Goal: Task Accomplishment & Management: Use online tool/utility

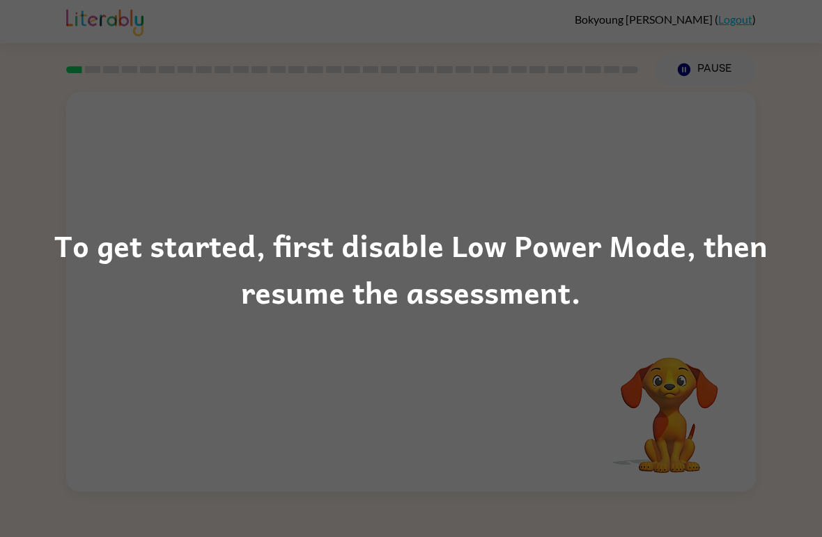
click at [671, 313] on div "To get started, first disable Low Power Mode, then resume the assessment." at bounding box center [411, 269] width 822 height 95
click at [670, 313] on div "To get started, first disable Low Power Mode, then resume the assessment." at bounding box center [411, 269] width 822 height 95
click at [690, 306] on div "To get started, first disable Low Power Mode, then resume the assessment." at bounding box center [411, 269] width 822 height 95
click at [735, 288] on div "To get started, first disable Low Power Mode, then resume the assessment." at bounding box center [411, 269] width 822 height 95
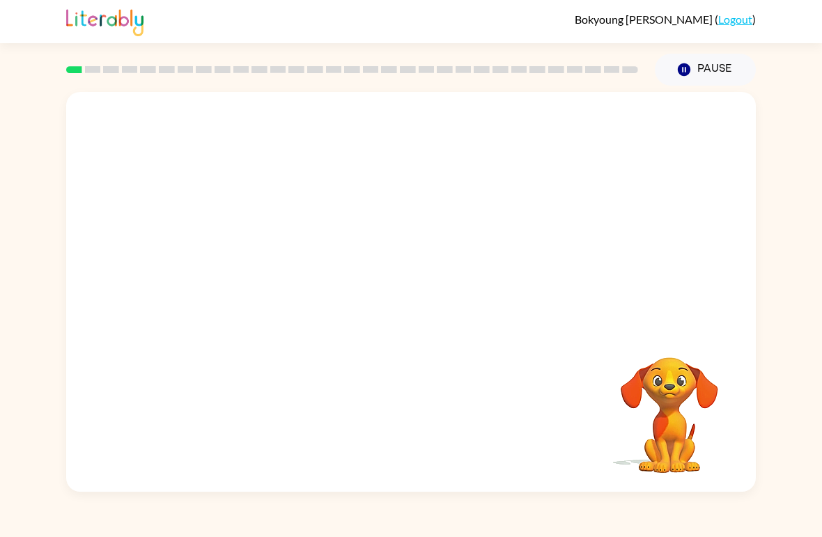
click at [664, 458] on video "Your browser must support playing .mp4 files to use Literably. Please try using…" at bounding box center [669, 405] width 139 height 139
click at [716, 72] on button "Pause Pause" at bounding box center [705, 70] width 101 height 32
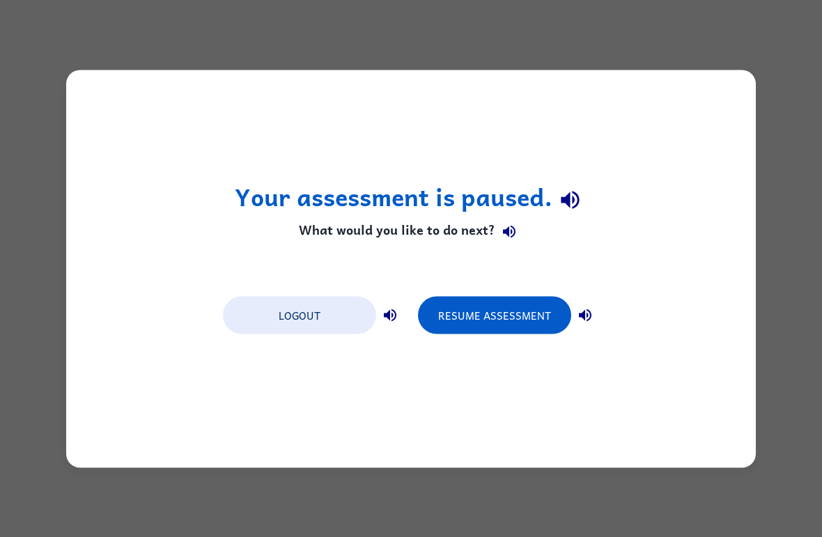
click at [798, 71] on div "Your assessment is paused. What would you like to do next? Logout Resume Assess…" at bounding box center [411, 268] width 822 height 537
click at [777, 327] on div "Your assessment is paused. What would you like to do next? Logout Resume Assess…" at bounding box center [411, 268] width 822 height 537
click at [707, 372] on div "Your assessment is paused. What would you like to do next? Logout Resume Assess…" at bounding box center [411, 269] width 690 height 398
click at [706, 371] on div "Your assessment is paused. What would you like to do next? Logout Resume Assess…" at bounding box center [411, 269] width 690 height 398
click at [510, 315] on button "Resume Assessment" at bounding box center [494, 315] width 153 height 38
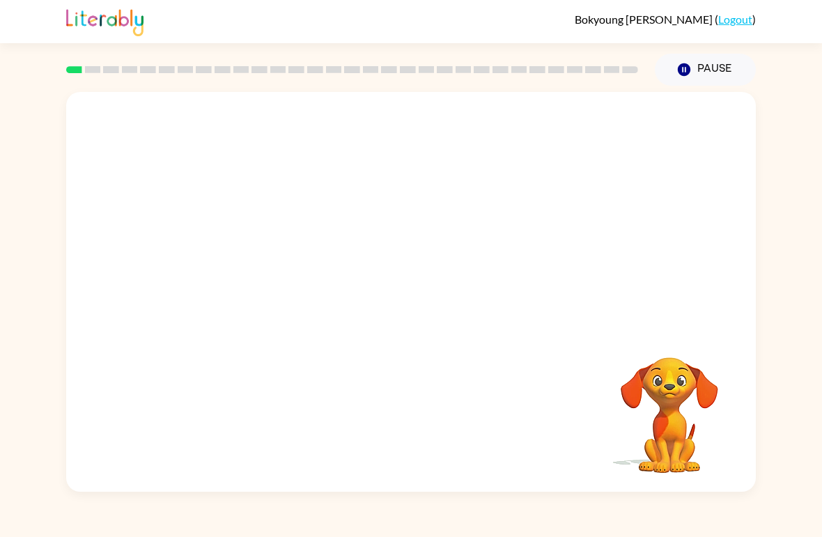
click at [67, 279] on div at bounding box center [411, 210] width 690 height 236
click at [714, 66] on button "Pause Pause" at bounding box center [705, 70] width 101 height 32
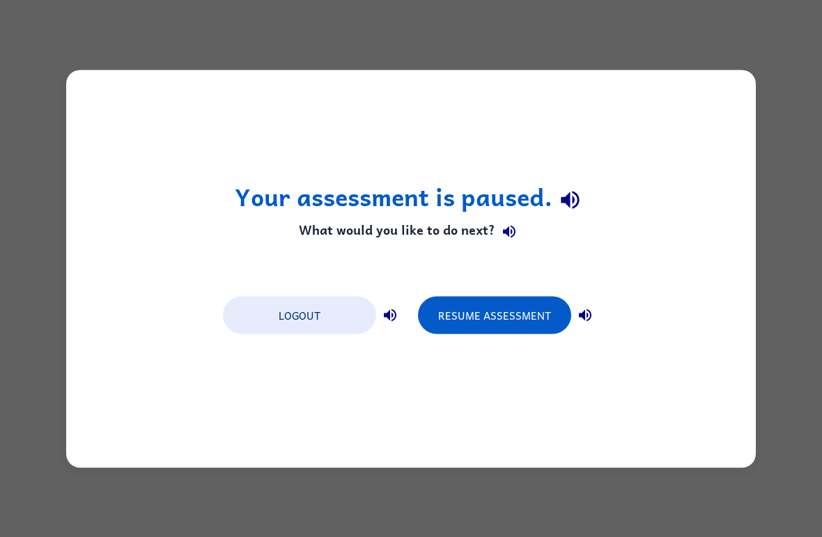
click at [513, 324] on button "Resume Assessment" at bounding box center [494, 315] width 153 height 38
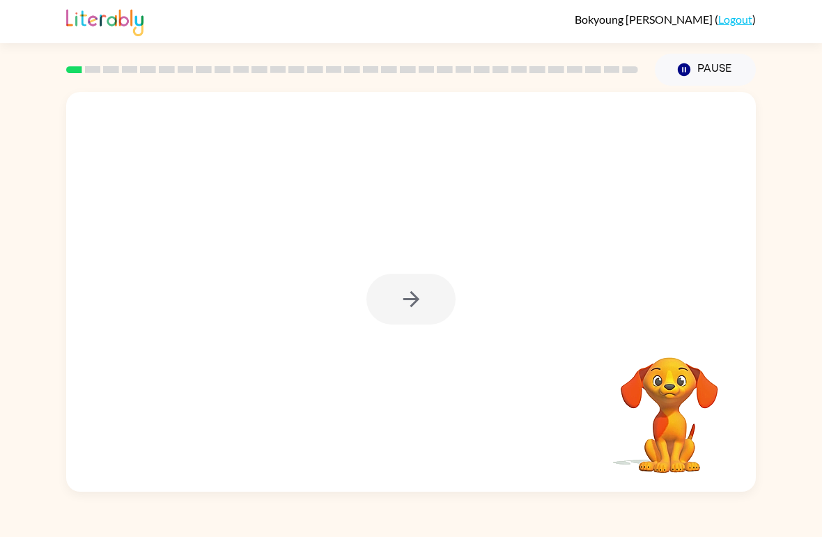
click at [417, 293] on div at bounding box center [410, 299] width 89 height 51
click at [416, 292] on div at bounding box center [410, 299] width 89 height 51
click at [433, 300] on div at bounding box center [410, 299] width 89 height 51
click at [426, 309] on div at bounding box center [410, 299] width 89 height 51
click at [421, 309] on icon "button" at bounding box center [411, 299] width 24 height 24
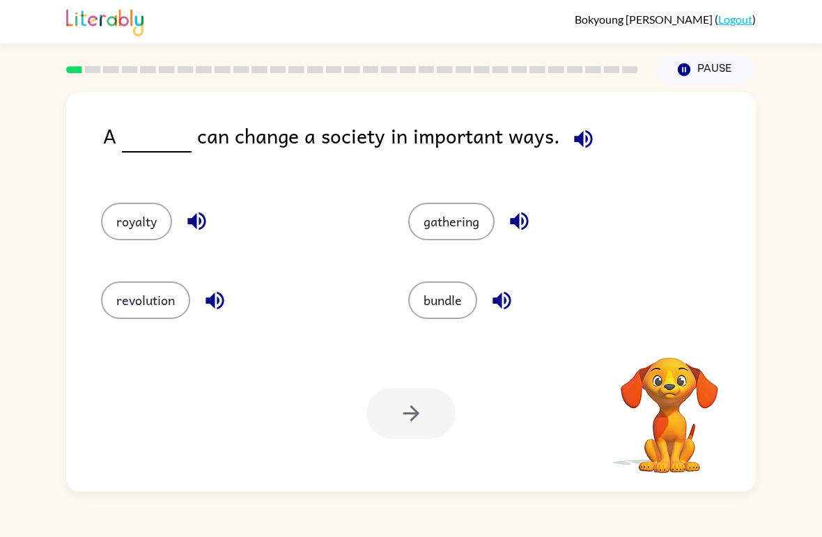
click at [347, 238] on div "royalty" at bounding box center [238, 222] width 275 height 38
click at [153, 212] on button "royalty" at bounding box center [136, 222] width 71 height 38
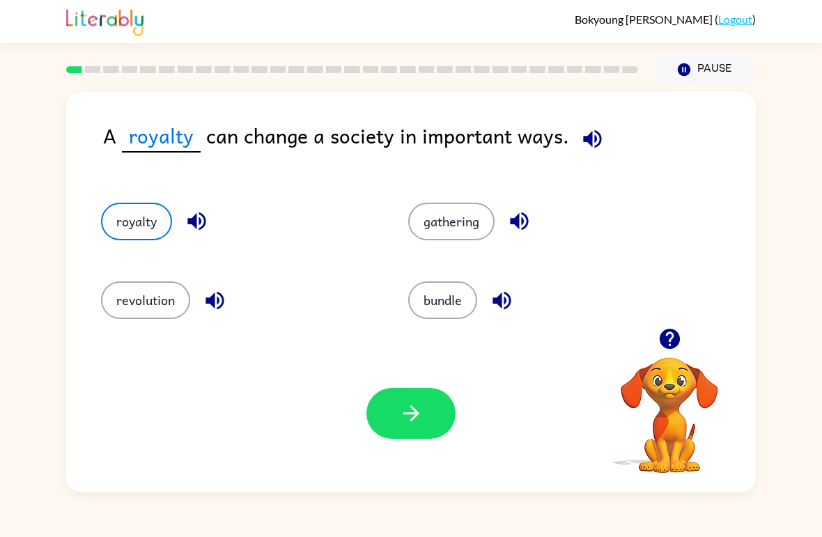
click at [405, 426] on icon "button" at bounding box center [411, 413] width 24 height 24
click at [133, 307] on button "revolution" at bounding box center [145, 300] width 89 height 38
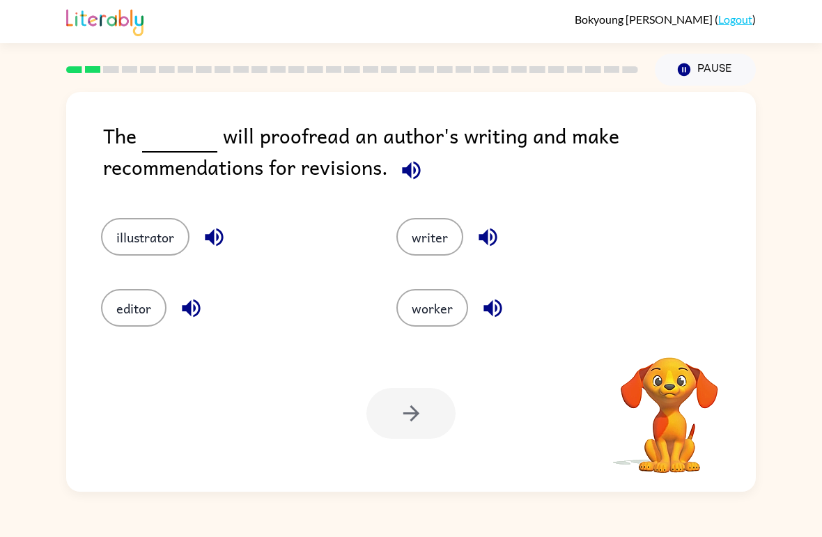
click at [166, 286] on div "editor" at bounding box center [222, 298] width 295 height 71
click at [132, 301] on button "editor" at bounding box center [133, 308] width 65 height 38
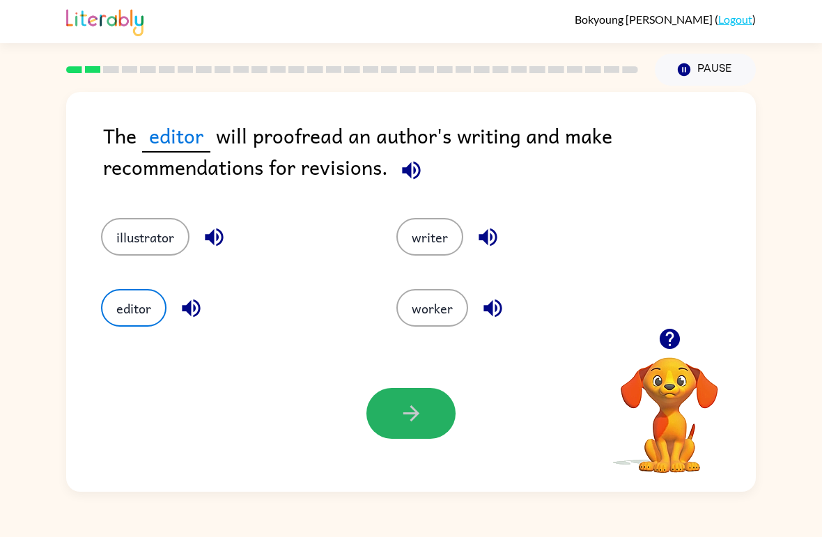
click at [425, 417] on button "button" at bounding box center [410, 413] width 89 height 51
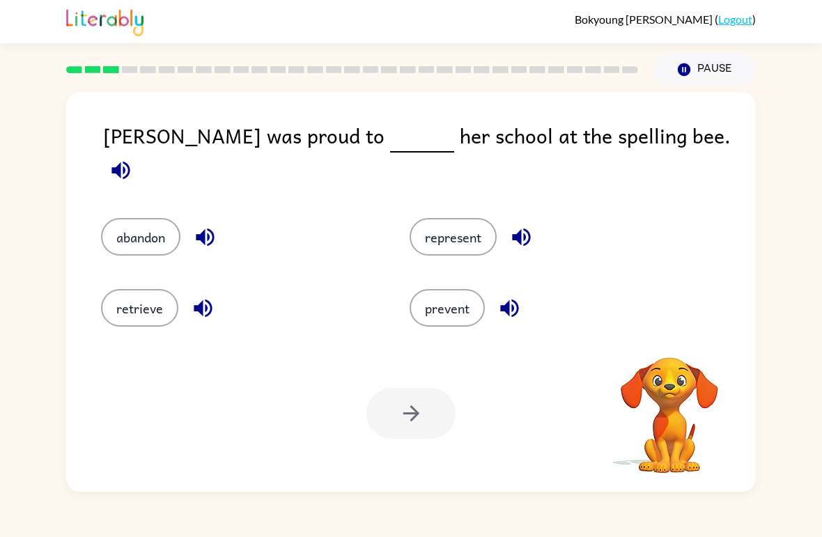
click at [675, 359] on video "Your browser must support playing .mp4 files to use Literably. Please try using…" at bounding box center [669, 405] width 139 height 139
click at [472, 218] on button "represent" at bounding box center [453, 237] width 87 height 38
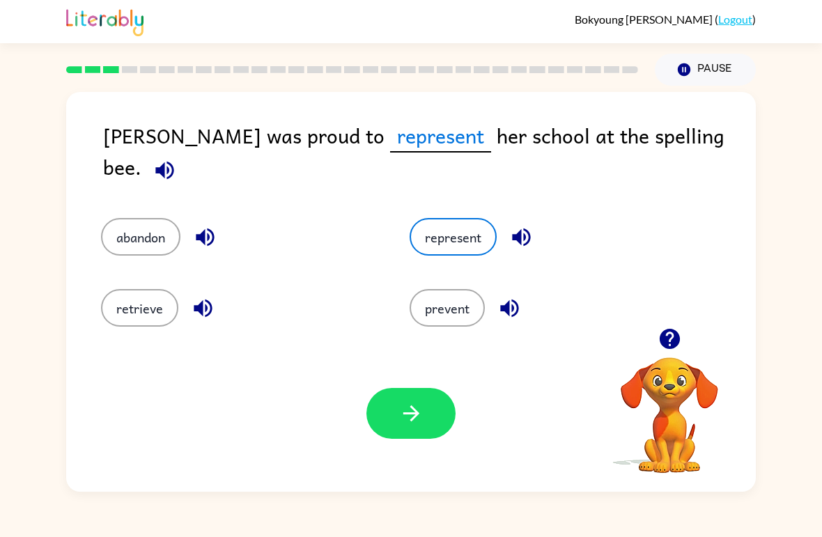
click at [449, 420] on button "button" at bounding box center [410, 413] width 89 height 51
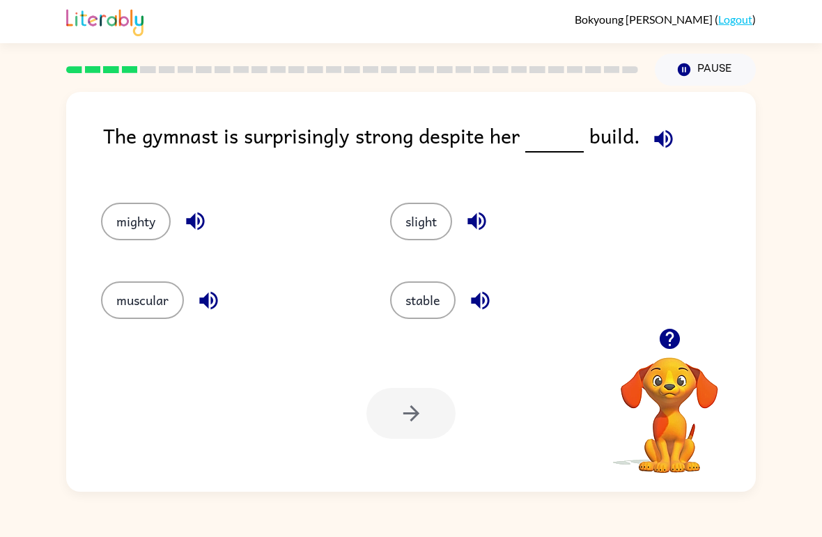
click at [125, 295] on button "muscular" at bounding box center [142, 300] width 83 height 38
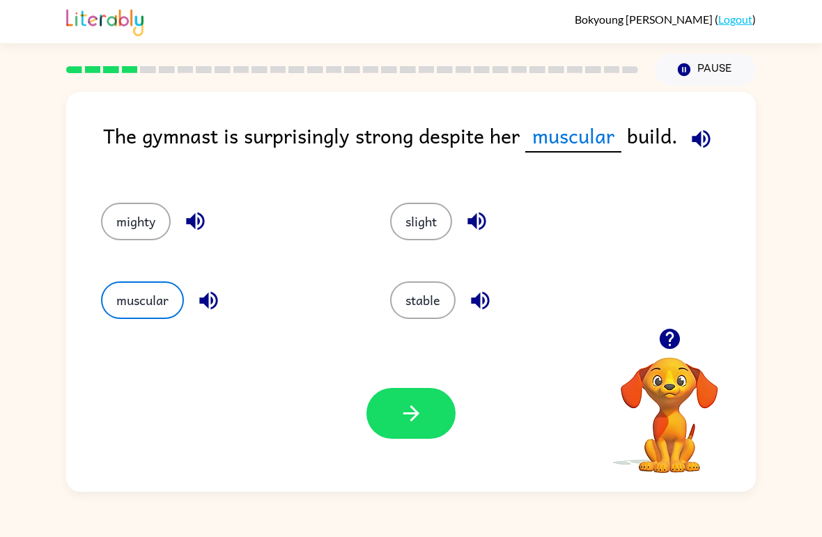
click at [392, 437] on button "button" at bounding box center [410, 413] width 89 height 51
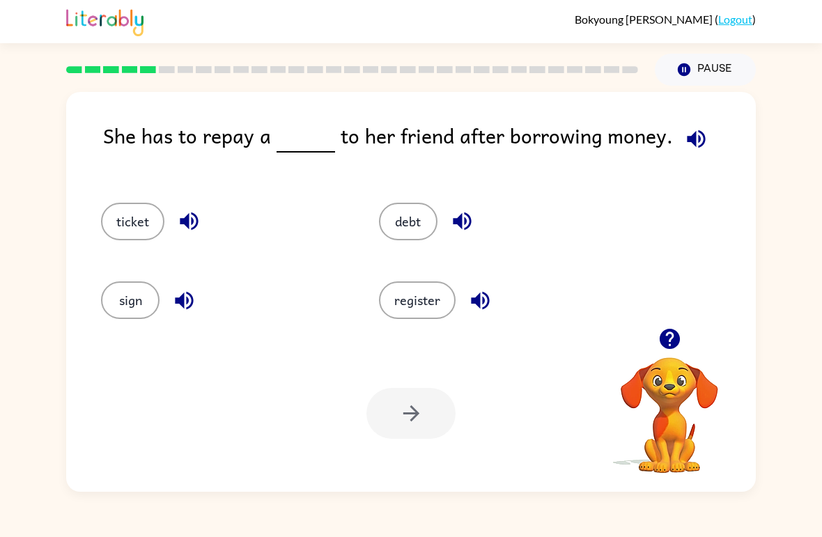
click at [406, 217] on button "debt" at bounding box center [408, 222] width 59 height 38
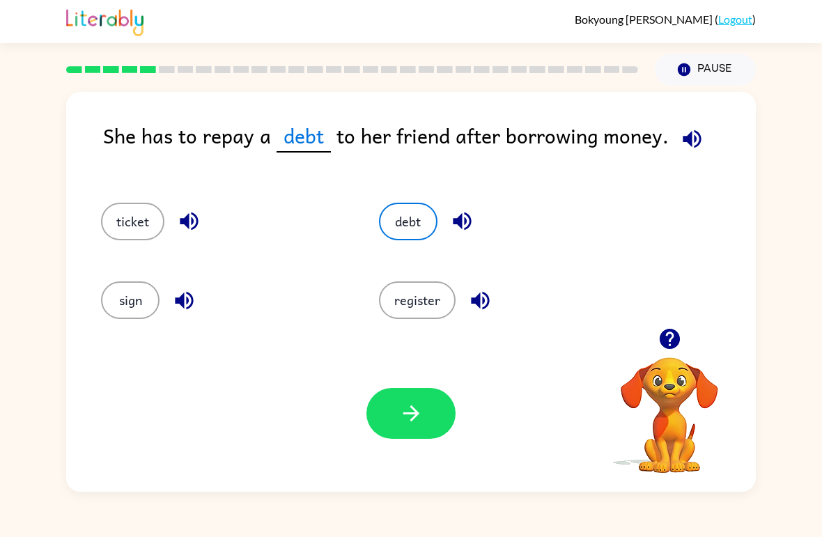
click at [403, 389] on button "button" at bounding box center [410, 413] width 89 height 51
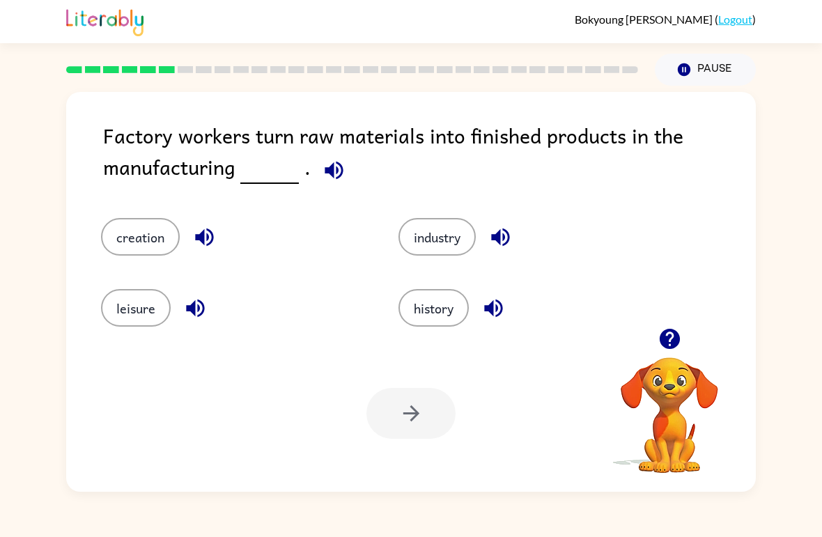
click at [435, 235] on button "industry" at bounding box center [436, 237] width 77 height 38
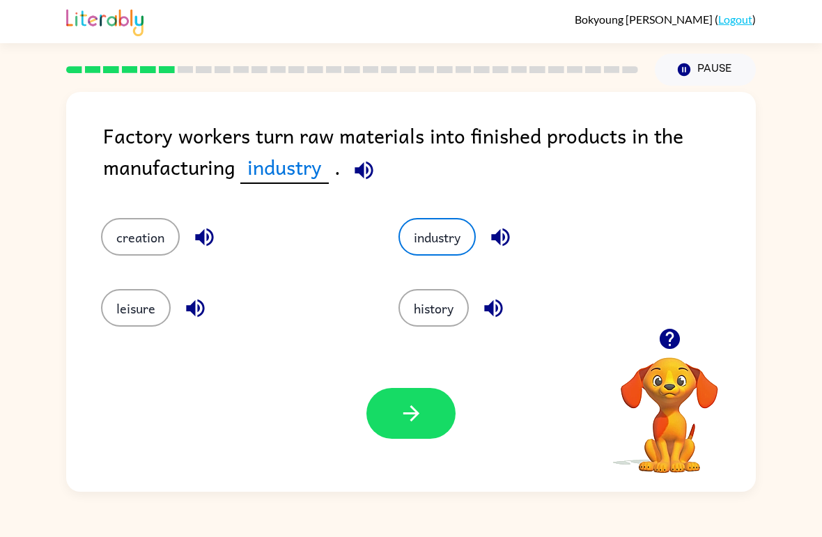
click at [400, 418] on icon "button" at bounding box center [411, 413] width 24 height 24
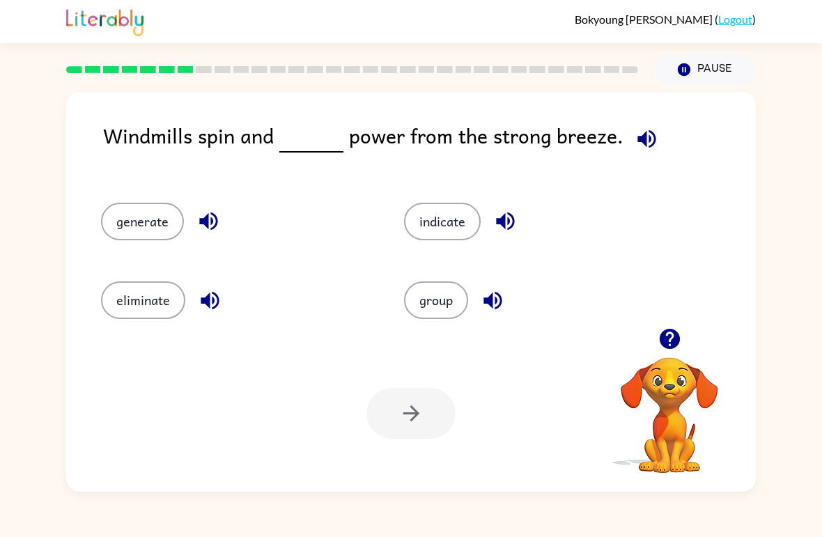
click at [402, 442] on div "Your browser must support playing .mp4 files to use Literably. Please try using…" at bounding box center [411, 413] width 690 height 157
click at [139, 206] on button "generate" at bounding box center [142, 222] width 83 height 38
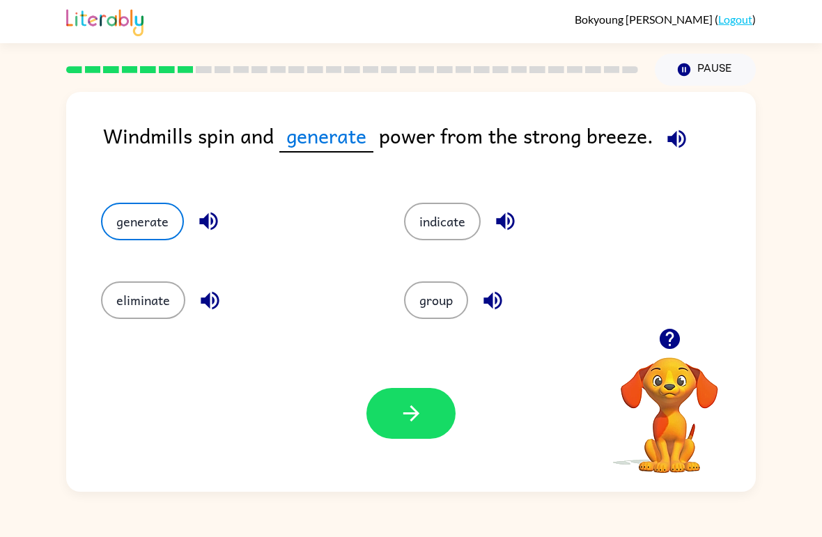
click at [433, 438] on button "button" at bounding box center [410, 413] width 89 height 51
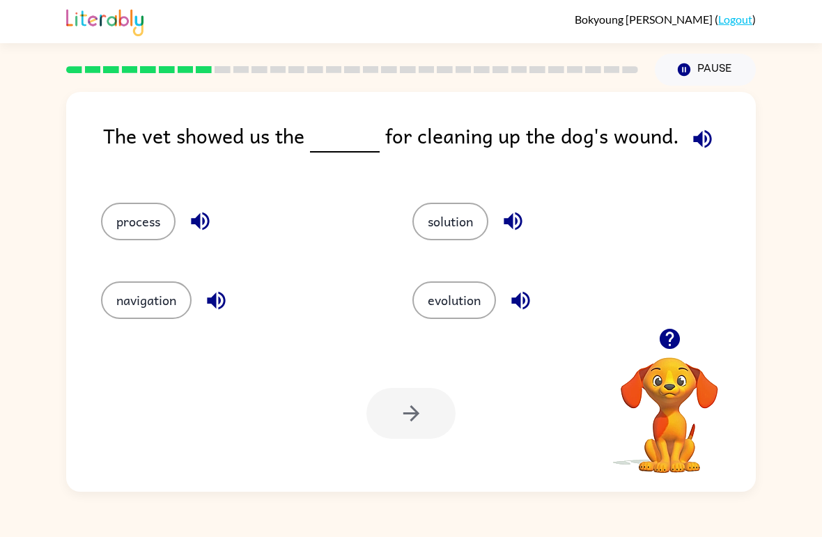
click at [664, 339] on icon "button" at bounding box center [669, 339] width 20 height 20
click at [670, 336] on icon "button" at bounding box center [669, 339] width 20 height 20
click at [706, 63] on button "Pause Pause" at bounding box center [705, 70] width 101 height 32
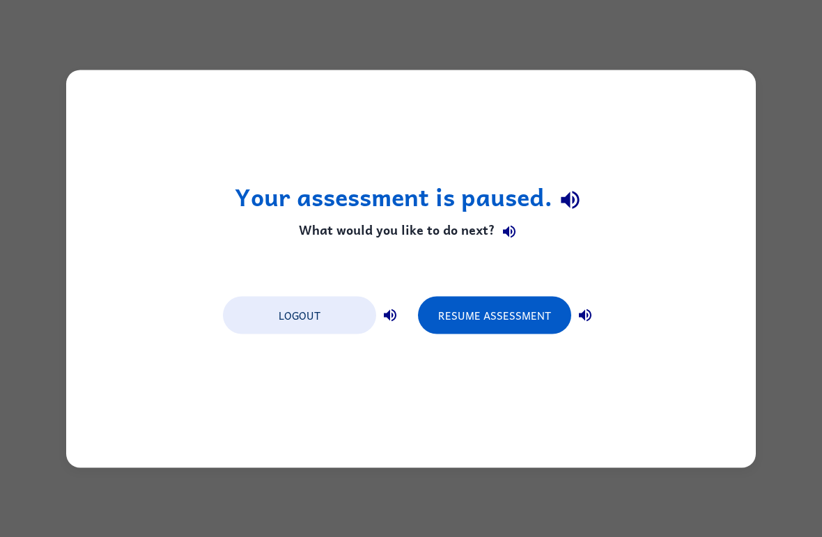
click at [516, 312] on button "Resume Assessment" at bounding box center [494, 315] width 153 height 38
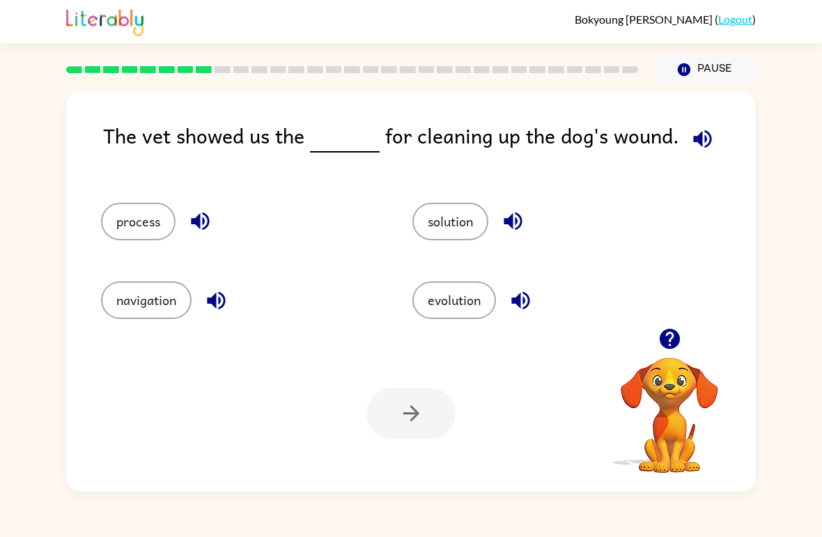
click at [449, 226] on button "solution" at bounding box center [450, 222] width 76 height 38
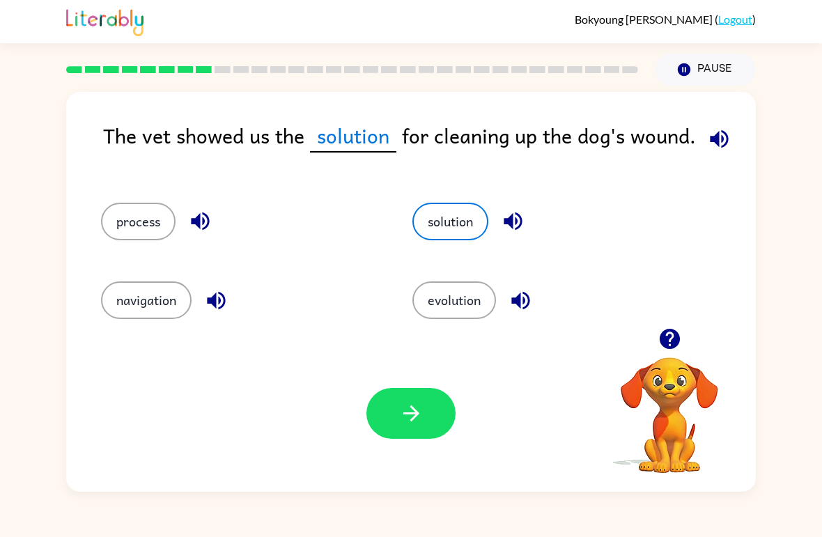
click at [397, 415] on button "button" at bounding box center [410, 413] width 89 height 51
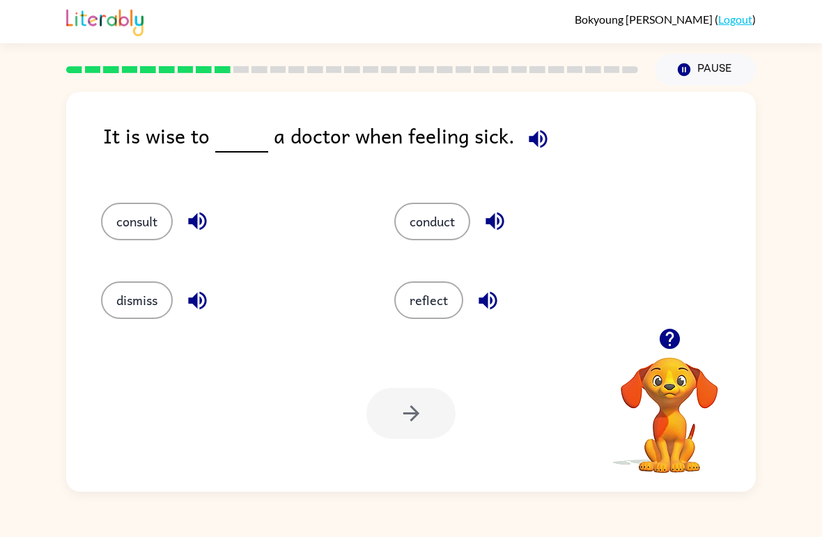
click at [455, 221] on button "conduct" at bounding box center [432, 222] width 76 height 38
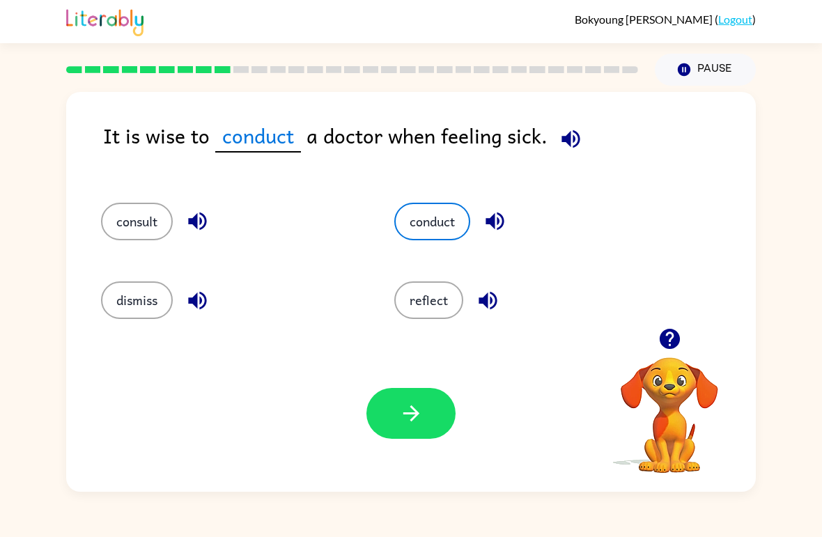
click at [428, 414] on button "button" at bounding box center [410, 413] width 89 height 51
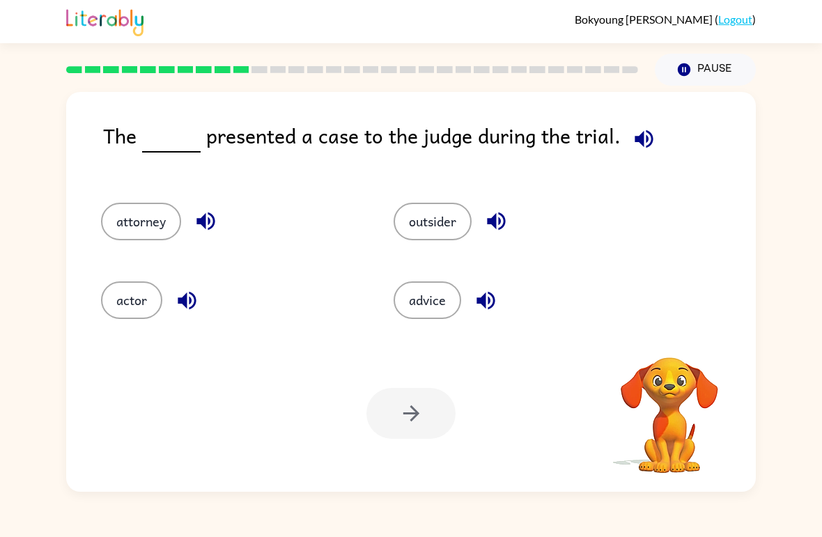
click at [676, 357] on video "Your browser must support playing .mp4 files to use Literably. Please try using…" at bounding box center [669, 405] width 139 height 139
click at [134, 304] on button "actor" at bounding box center [131, 300] width 61 height 38
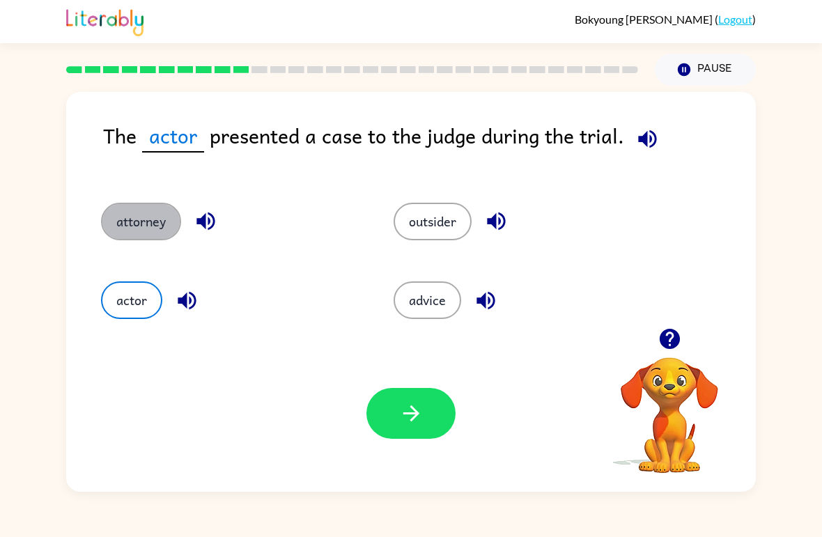
click at [155, 212] on button "attorney" at bounding box center [141, 222] width 80 height 38
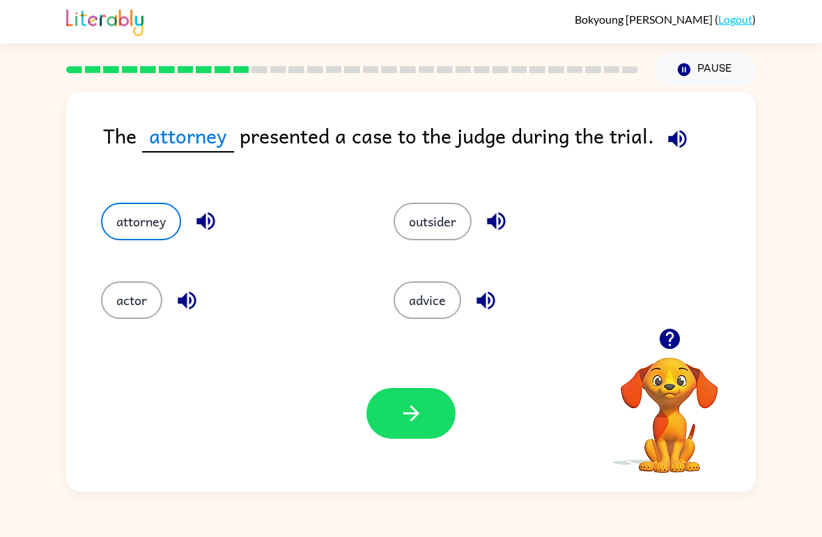
click at [423, 435] on button "button" at bounding box center [410, 413] width 89 height 51
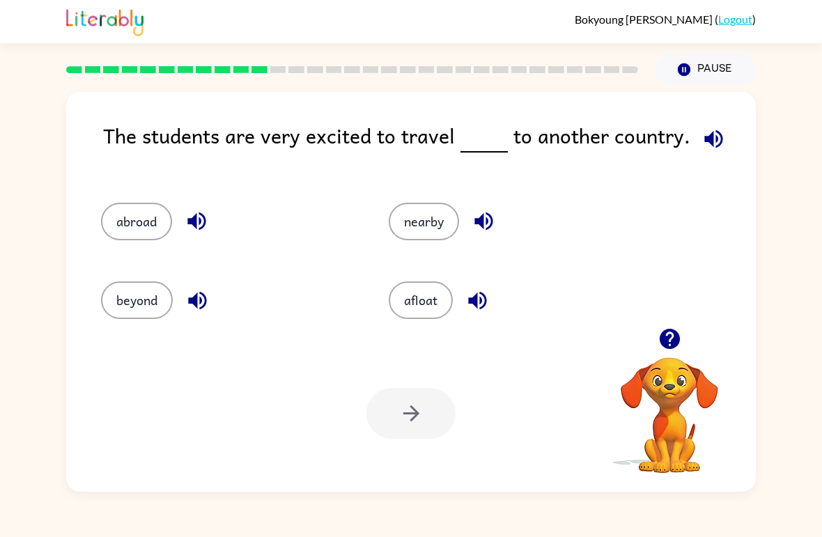
click at [141, 225] on button "abroad" at bounding box center [136, 222] width 71 height 38
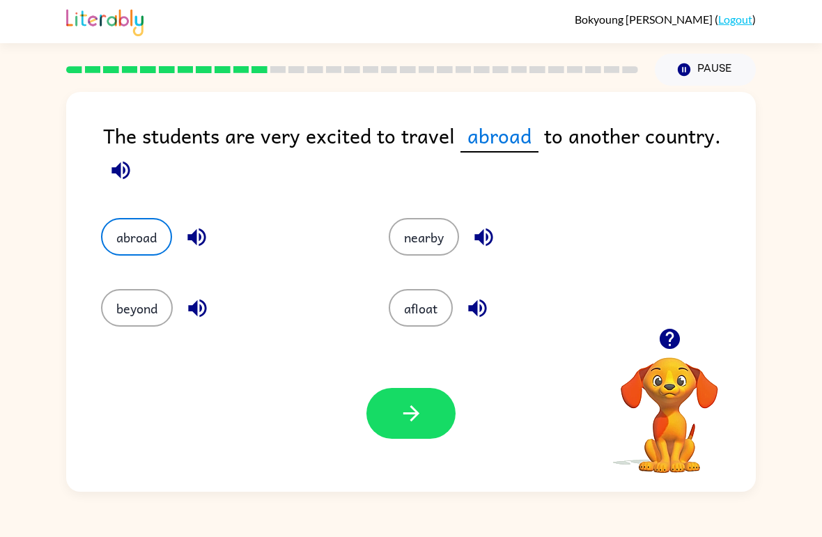
click at [411, 401] on button "button" at bounding box center [410, 413] width 89 height 51
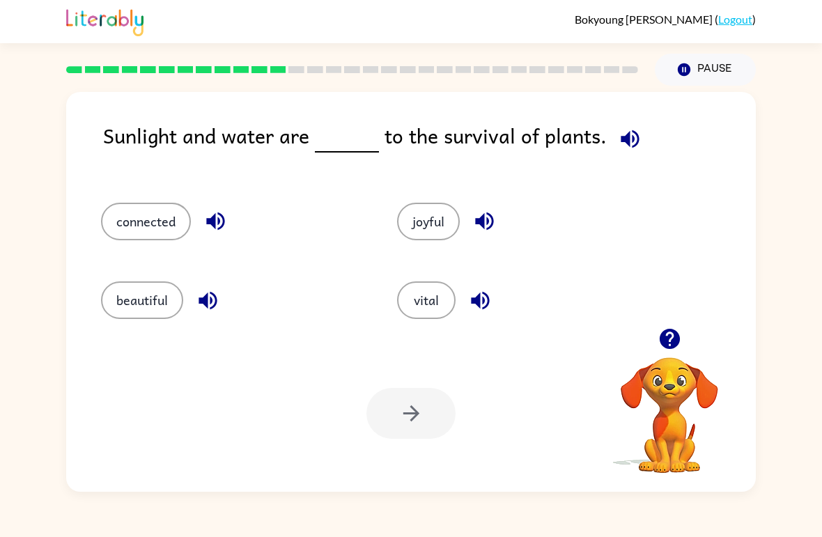
click at [431, 230] on button "joyful" at bounding box center [428, 222] width 63 height 38
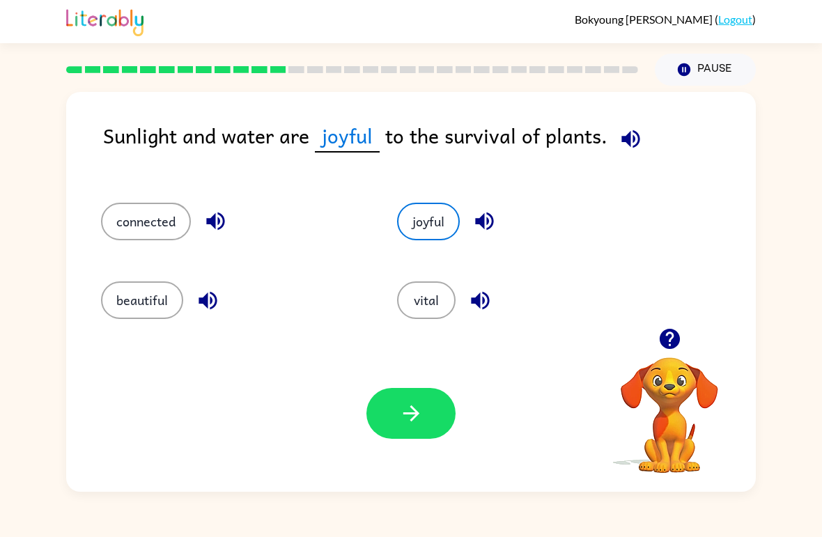
click at [683, 430] on video "Your browser must support playing .mp4 files to use Literably. Please try using…" at bounding box center [669, 405] width 139 height 139
click at [172, 215] on button "connected" at bounding box center [146, 222] width 90 height 38
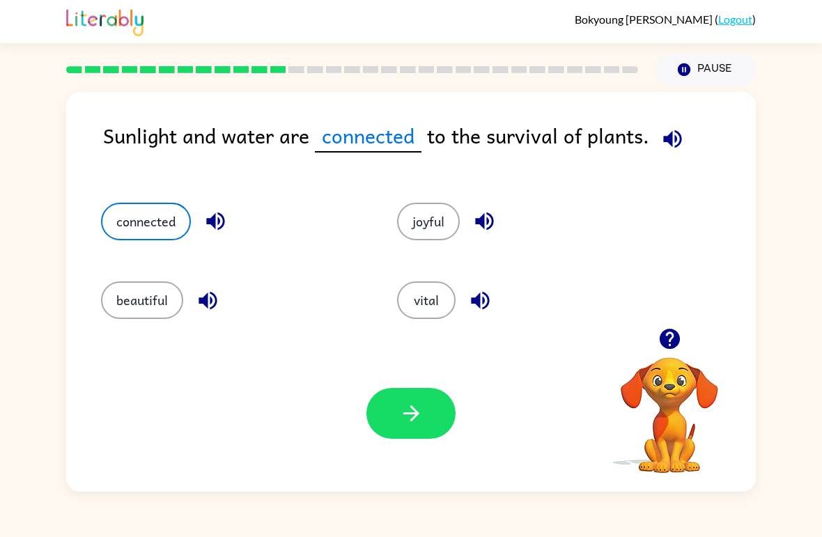
click at [398, 447] on div "Your browser must support playing .mp4 files to use Literably. Please try using…" at bounding box center [411, 413] width 690 height 157
click at [428, 437] on button "button" at bounding box center [410, 413] width 89 height 51
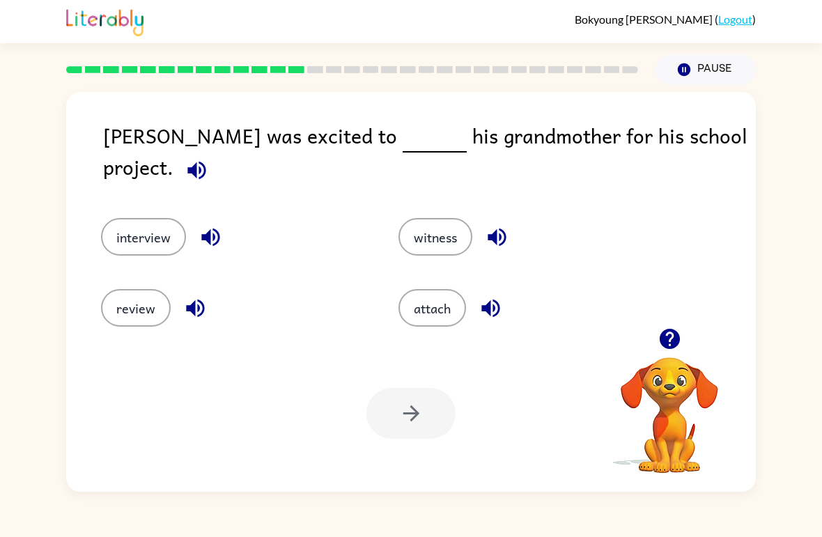
click at [171, 224] on button "interview" at bounding box center [143, 237] width 85 height 38
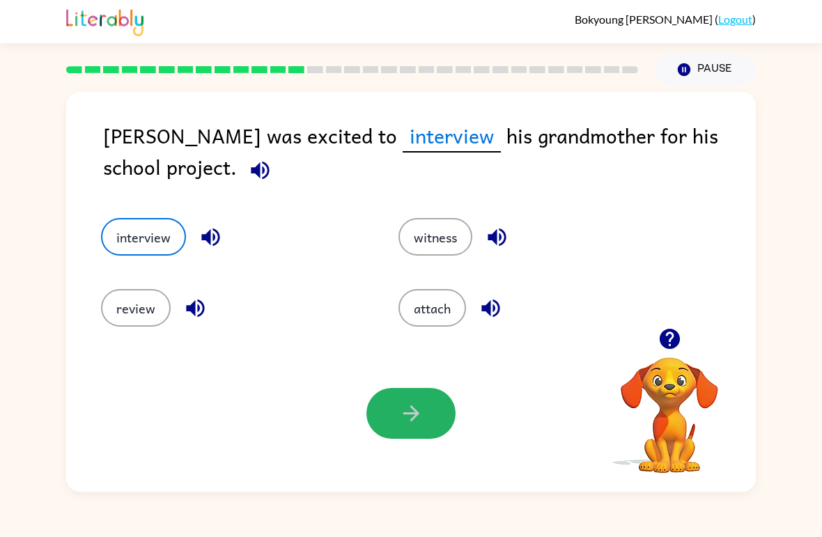
click at [434, 431] on button "button" at bounding box center [410, 413] width 89 height 51
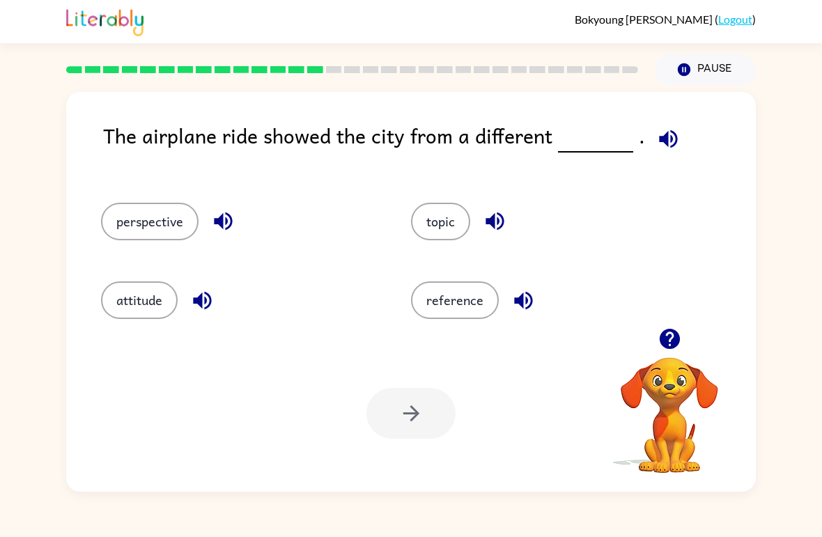
click at [442, 217] on button "topic" at bounding box center [440, 222] width 59 height 38
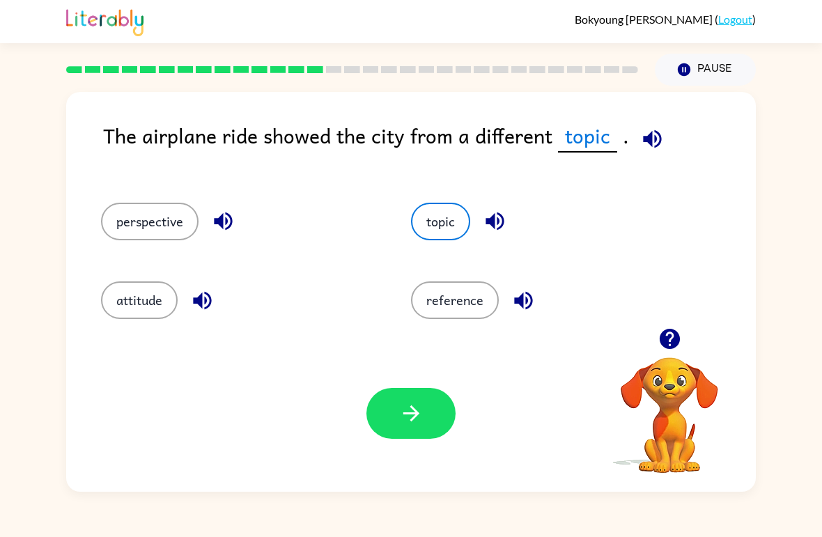
click at [148, 235] on button "perspective" at bounding box center [150, 222] width 98 height 38
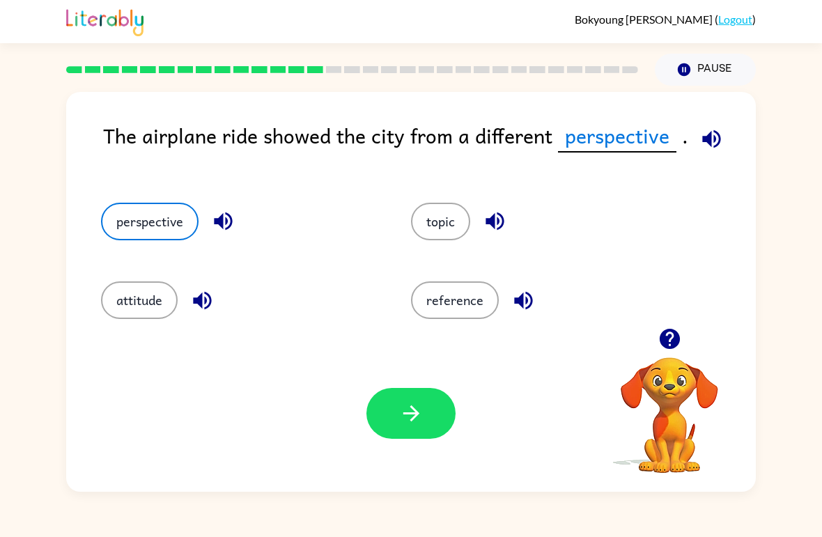
click at [354, 394] on div "Your browser must support playing .mp4 files to use Literably. Please try using…" at bounding box center [411, 413] width 690 height 157
click at [353, 394] on div "Your browser must support playing .mp4 files to use Literably. Please try using…" at bounding box center [411, 413] width 690 height 157
click at [352, 405] on div "Your browser must support playing .mp4 files to use Literably. Please try using…" at bounding box center [411, 413] width 690 height 157
click at [403, 417] on icon "button" at bounding box center [411, 413] width 24 height 24
click at [402, 417] on div at bounding box center [410, 413] width 89 height 51
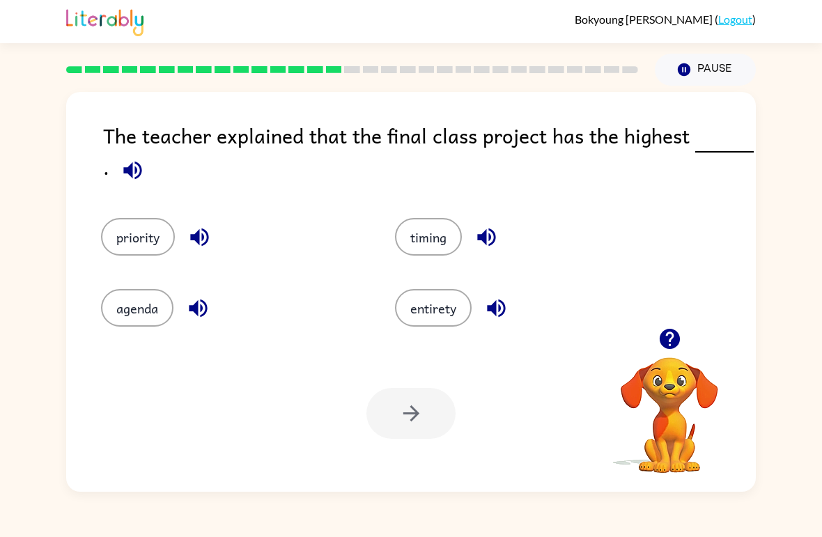
click at [430, 246] on button "timing" at bounding box center [428, 237] width 67 height 38
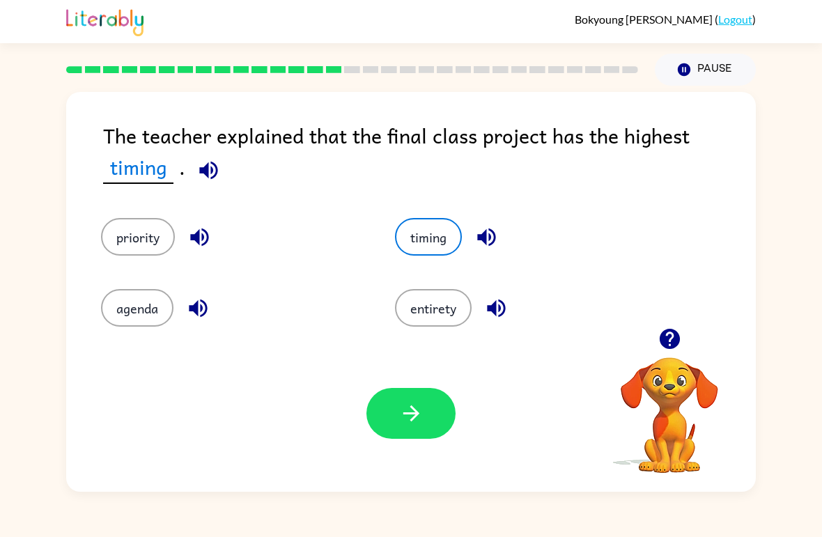
click at [446, 416] on button "button" at bounding box center [410, 413] width 89 height 51
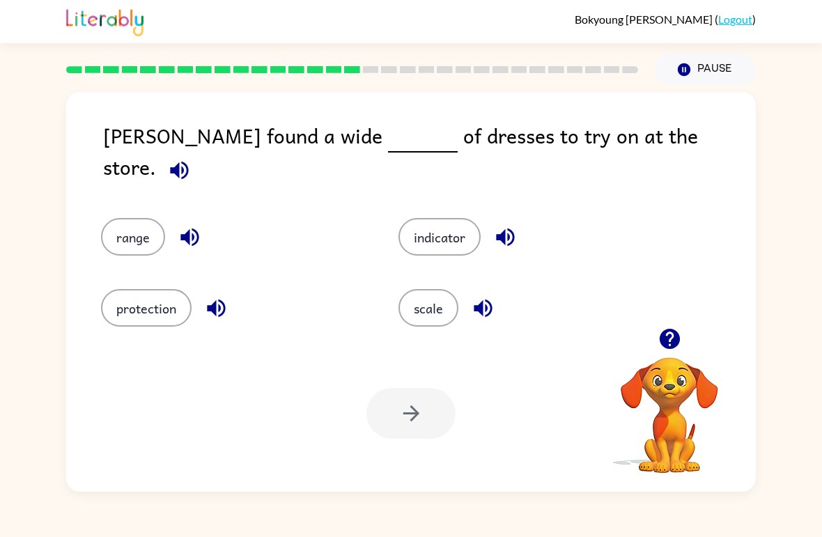
click at [424, 218] on button "indicator" at bounding box center [439, 237] width 82 height 38
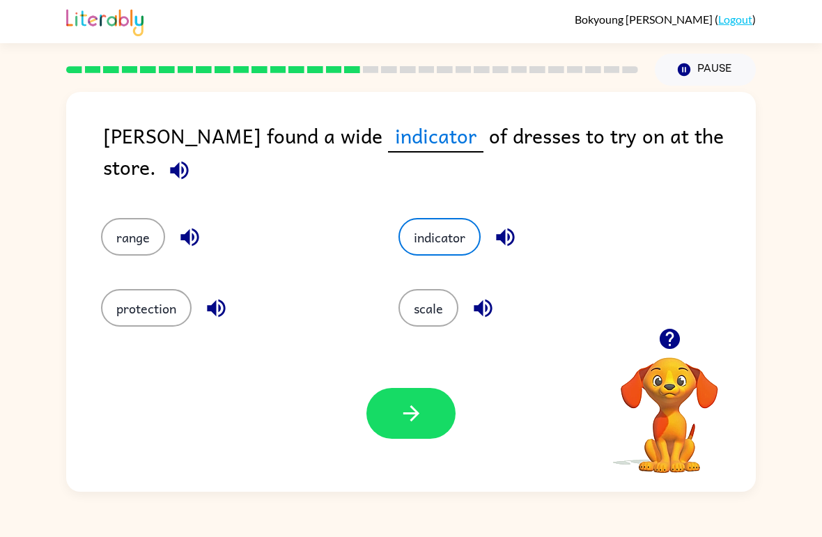
click at [116, 240] on button "range" at bounding box center [133, 237] width 64 height 38
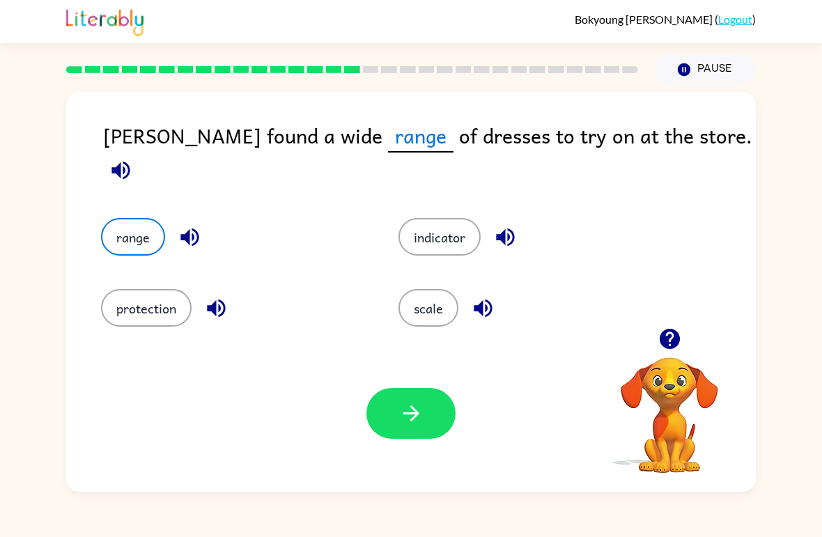
click at [448, 400] on button "button" at bounding box center [410, 413] width 89 height 51
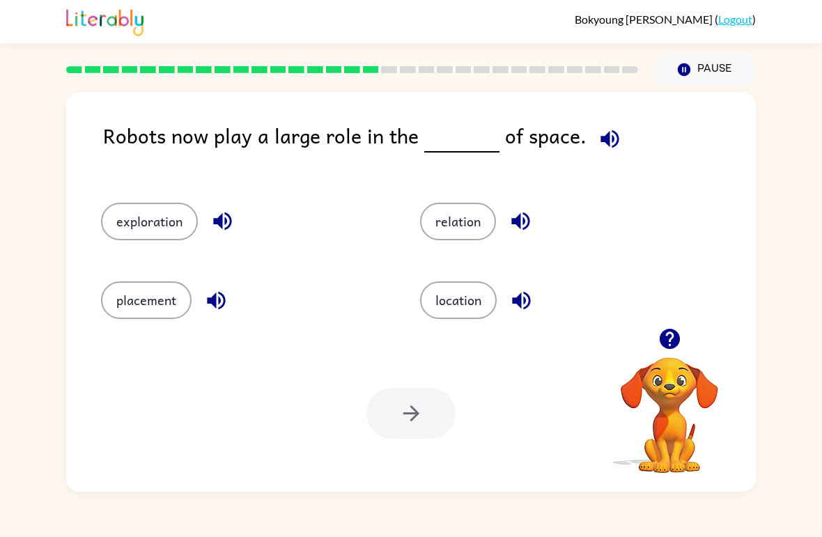
click at [166, 208] on button "exploration" at bounding box center [149, 222] width 97 height 38
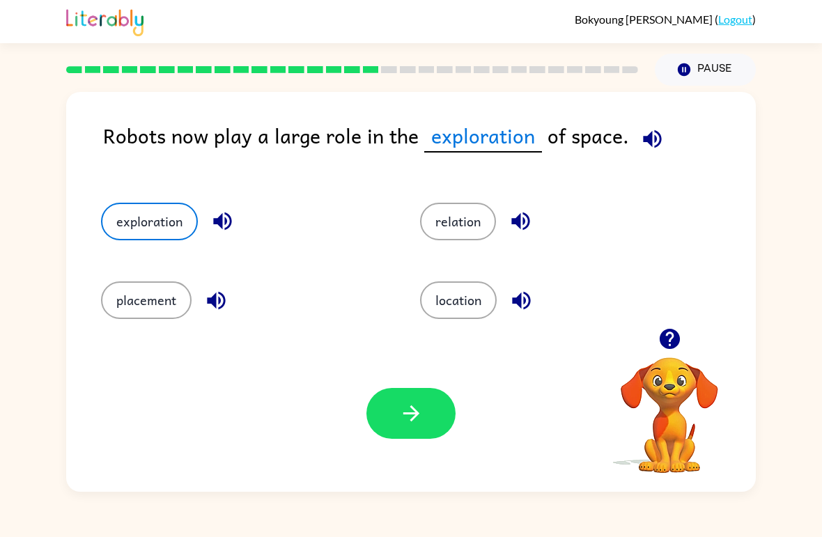
click at [465, 412] on div "Your browser must support playing .mp4 files to use Literably. Please try using…" at bounding box center [411, 413] width 690 height 157
click at [414, 450] on div "Your browser must support playing .mp4 files to use Literably. Please try using…" at bounding box center [411, 413] width 690 height 157
click at [422, 428] on button "button" at bounding box center [410, 413] width 89 height 51
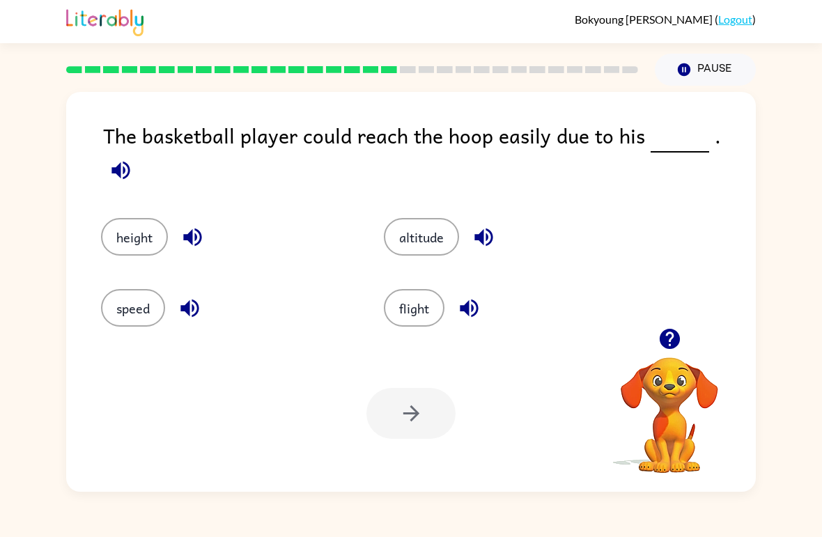
click at [142, 293] on button "speed" at bounding box center [133, 308] width 64 height 38
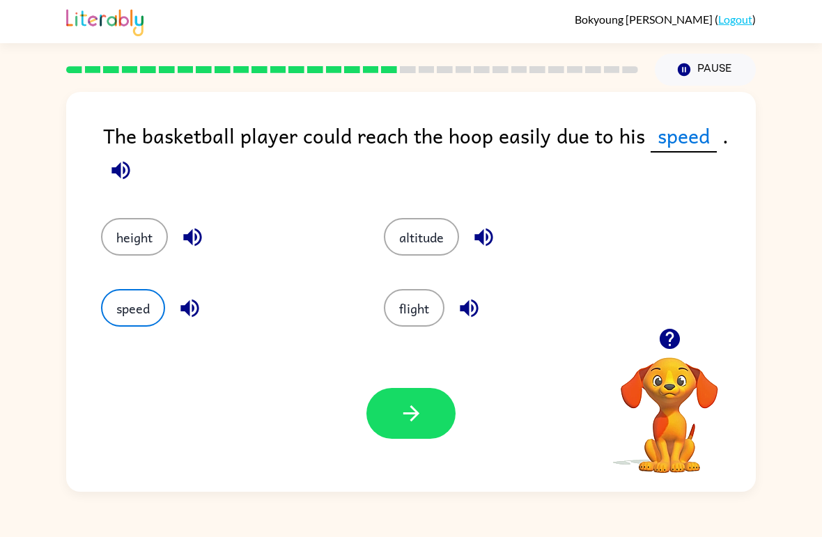
click at [123, 237] on button "height" at bounding box center [134, 237] width 67 height 38
click at [389, 412] on button "button" at bounding box center [410, 413] width 89 height 51
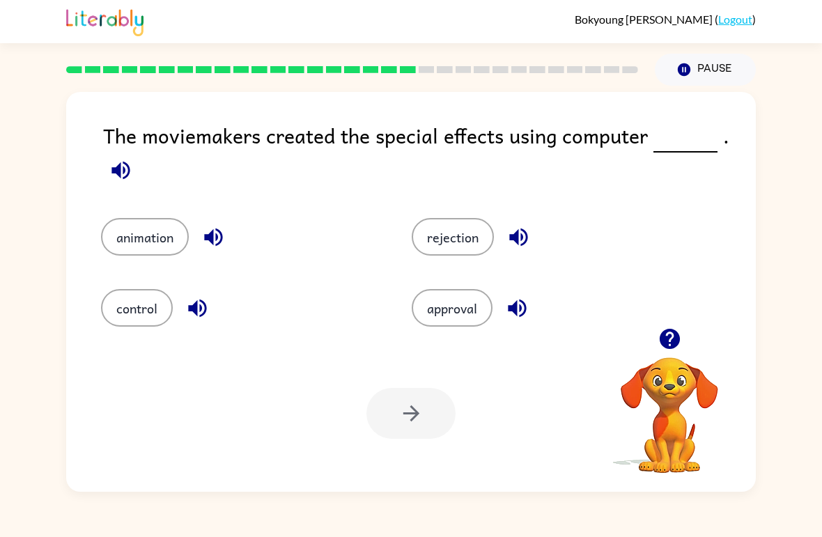
click at [146, 292] on button "control" at bounding box center [137, 308] width 72 height 38
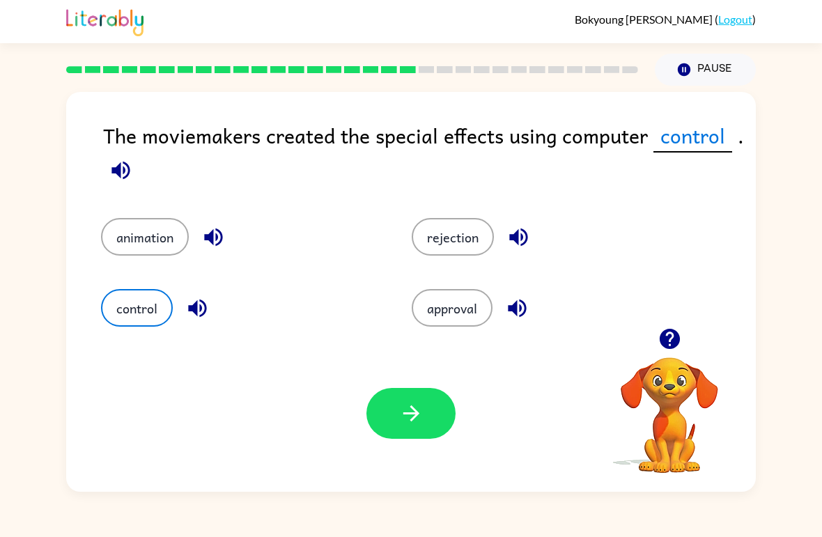
click at [146, 239] on button "animation" at bounding box center [145, 237] width 88 height 38
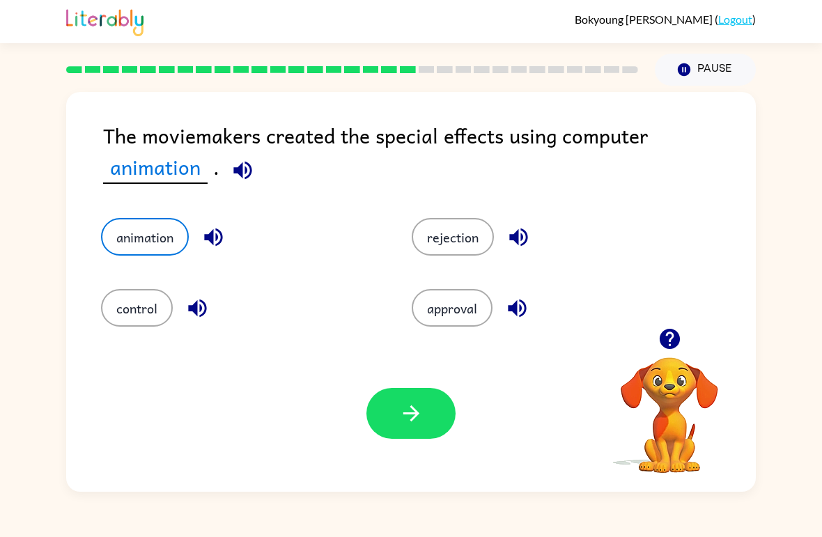
click at [397, 413] on button "button" at bounding box center [410, 413] width 89 height 51
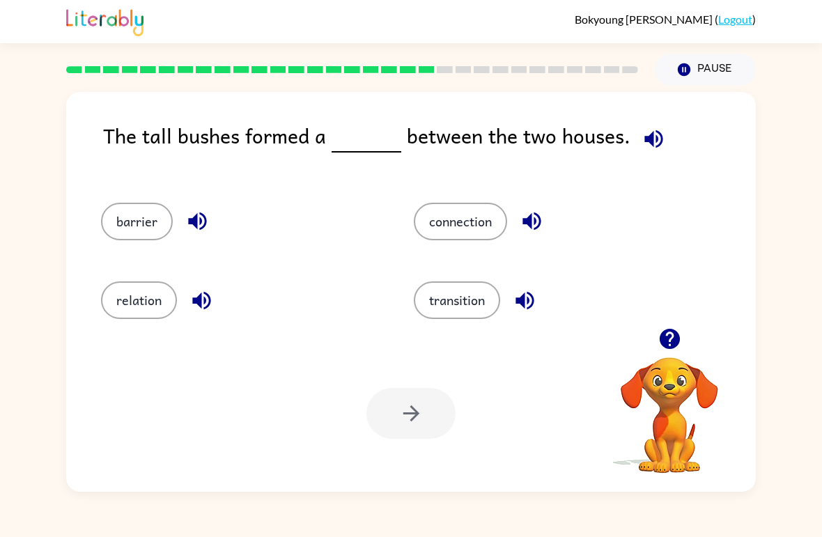
click at [468, 304] on button "transition" at bounding box center [457, 300] width 86 height 38
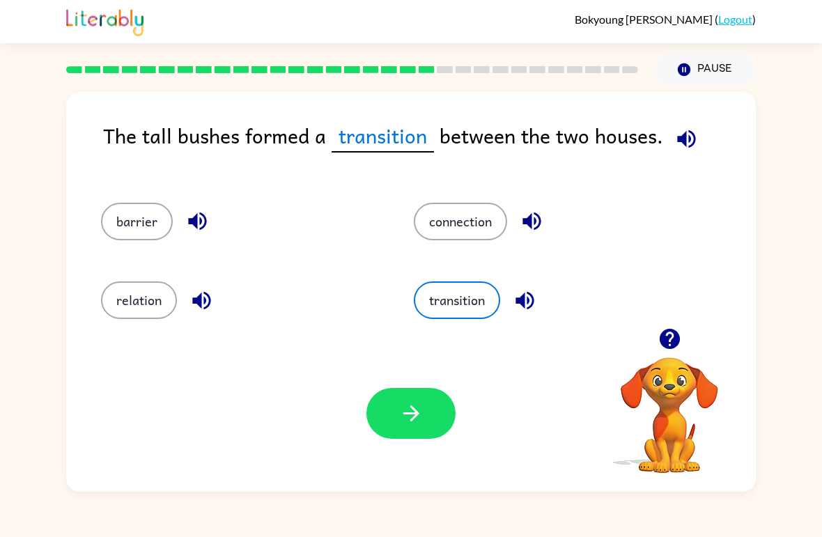
click at [396, 417] on button "button" at bounding box center [410, 413] width 89 height 51
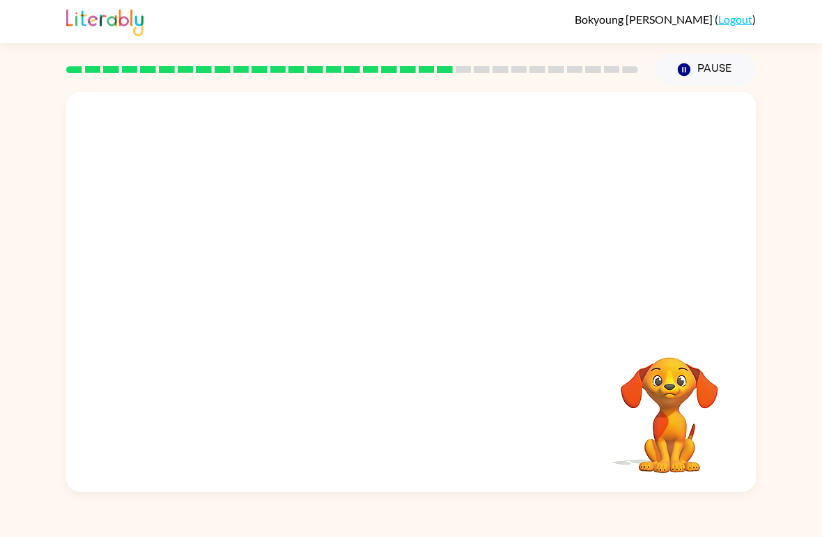
click at [635, 408] on video "Your browser must support playing .mp4 files to use Literably. Please try using…" at bounding box center [669, 405] width 139 height 139
click at [282, 297] on video "Your browser must support playing .mp4 files to use Literably. Please try using…" at bounding box center [411, 210] width 690 height 236
click at [442, 282] on button "button" at bounding box center [410, 299] width 89 height 51
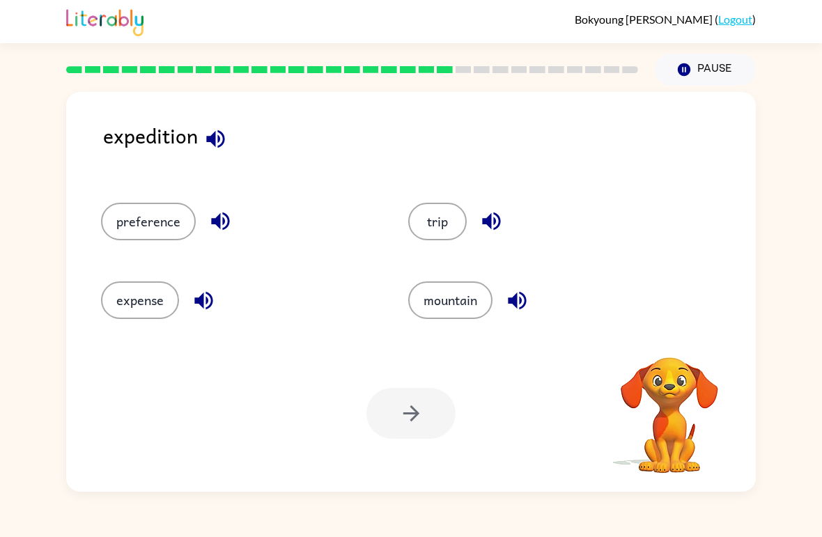
click at [499, 127] on div "expedition" at bounding box center [429, 147] width 653 height 55
click at [668, 323] on button "button" at bounding box center [670, 339] width 36 height 36
click at [206, 137] on icon "button" at bounding box center [215, 139] width 24 height 24
click at [169, 306] on button "expense" at bounding box center [140, 300] width 78 height 38
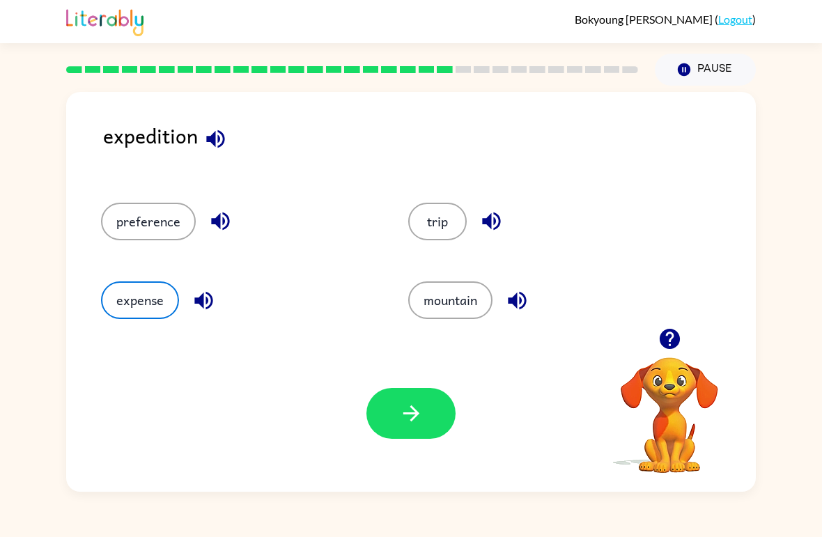
click at [437, 418] on button "button" at bounding box center [410, 413] width 89 height 51
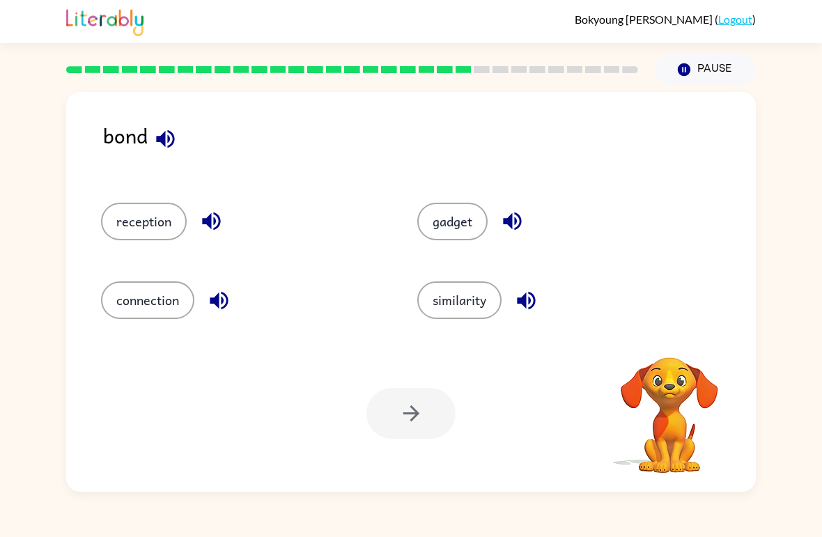
click at [168, 140] on icon "button" at bounding box center [165, 139] width 18 height 18
click at [449, 238] on button "gadget" at bounding box center [452, 222] width 70 height 38
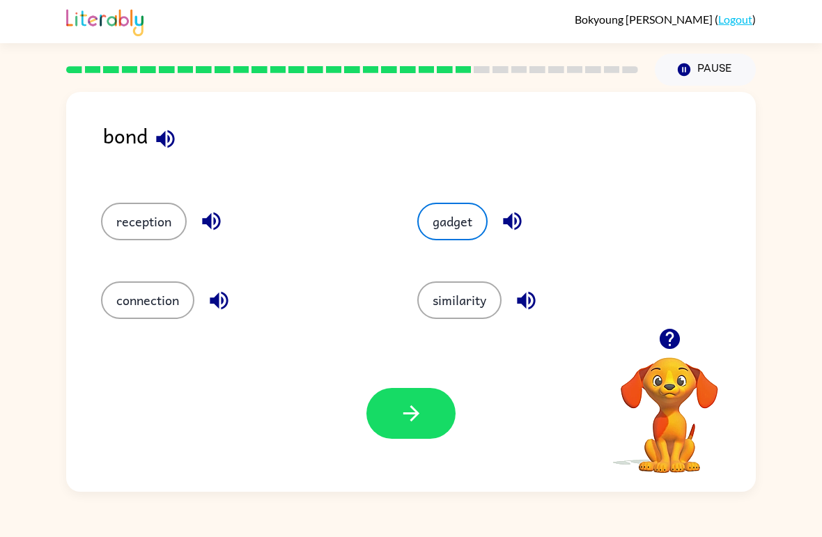
click at [413, 426] on icon "button" at bounding box center [411, 413] width 24 height 24
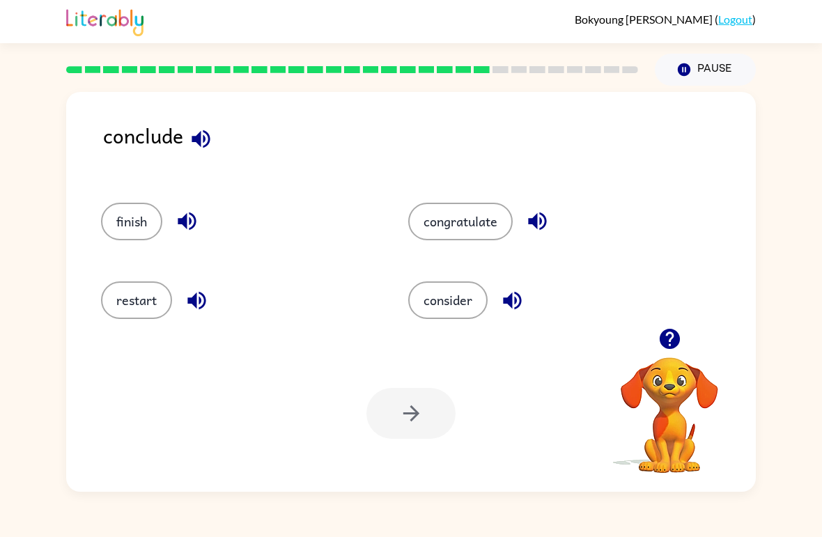
click at [452, 286] on button "consider" at bounding box center [447, 300] width 79 height 38
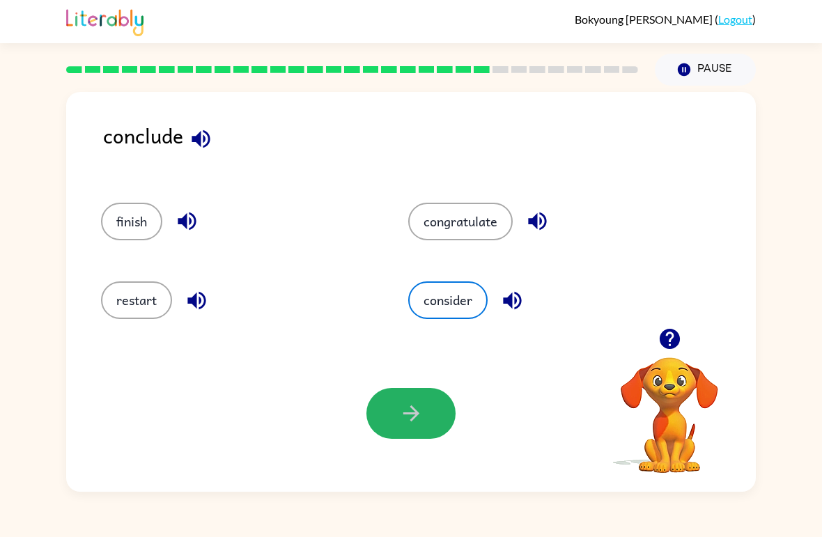
click at [401, 395] on button "button" at bounding box center [410, 413] width 89 height 51
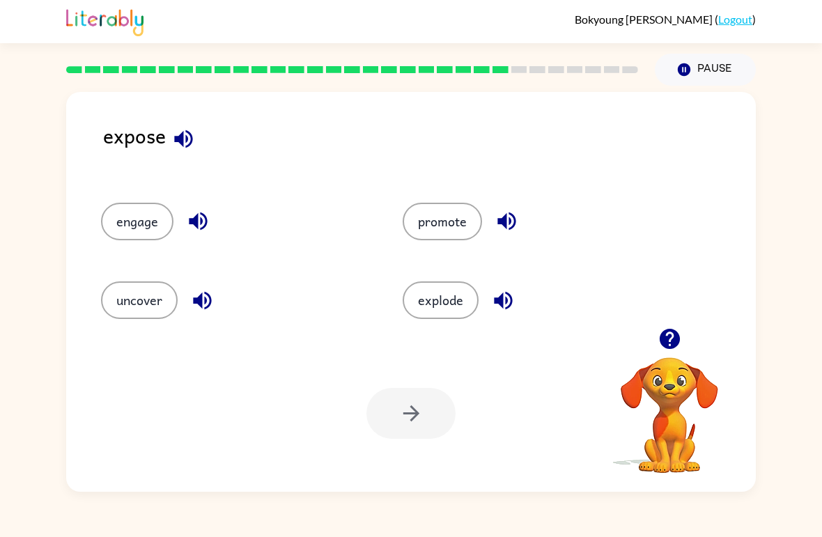
click at [125, 310] on button "uncover" at bounding box center [139, 300] width 77 height 38
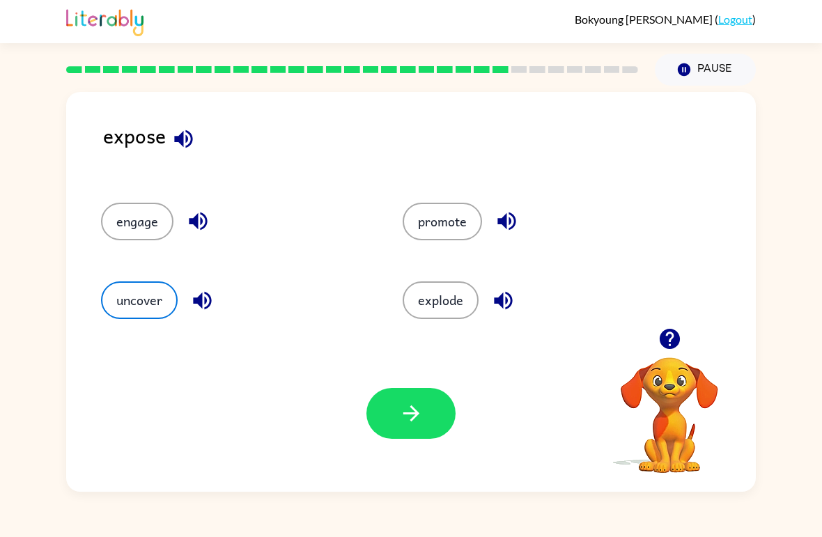
click at [425, 438] on button "button" at bounding box center [410, 413] width 89 height 51
click at [424, 402] on div at bounding box center [410, 413] width 89 height 51
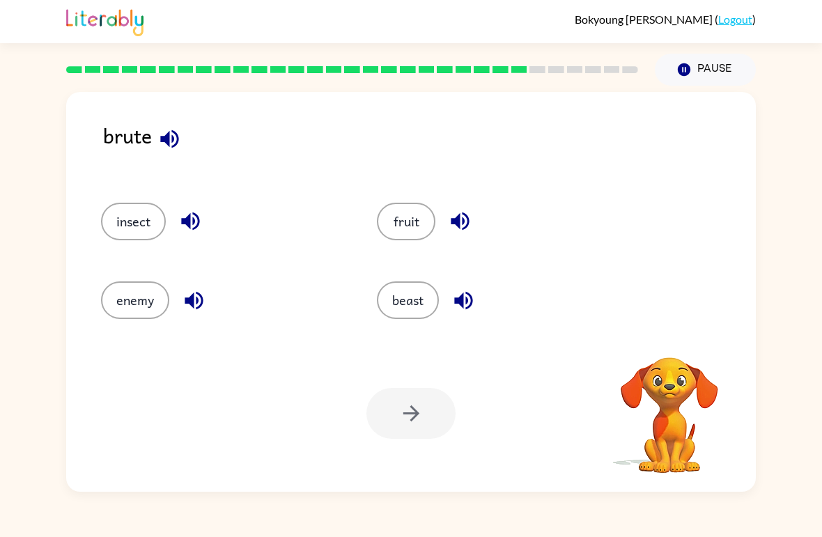
click at [75, 309] on div "enemy" at bounding box center [213, 294] width 276 height 79
click at [180, 144] on icon "button" at bounding box center [169, 139] width 24 height 24
click at [164, 151] on icon "button" at bounding box center [169, 139] width 24 height 24
click at [176, 153] on button "button" at bounding box center [170, 139] width 36 height 36
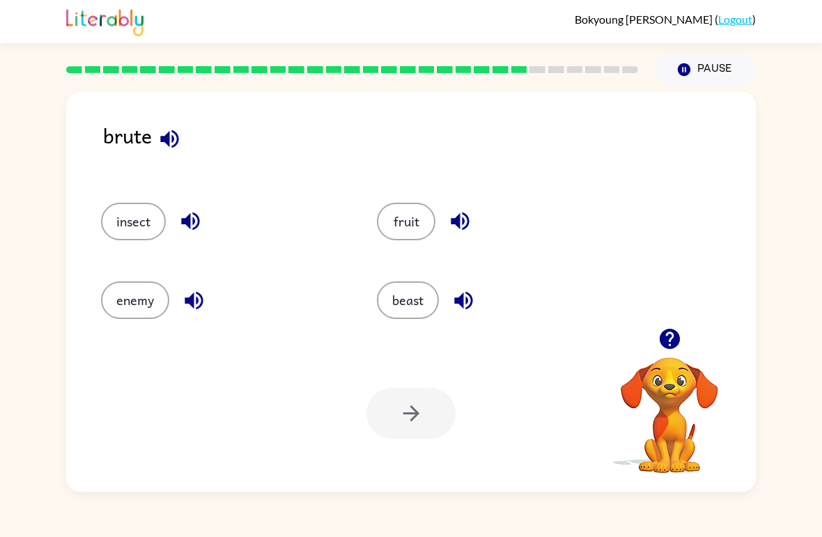
click at [187, 109] on div "brute insect fruit enemy beast Your browser must support playing .mp4 files to …" at bounding box center [411, 292] width 690 height 400
click at [173, 148] on icon "button" at bounding box center [169, 139] width 18 height 18
click at [178, 144] on icon "button" at bounding box center [169, 139] width 24 height 24
click at [186, 144] on button "button" at bounding box center [170, 139] width 36 height 36
click at [171, 137] on icon "button" at bounding box center [169, 139] width 24 height 24
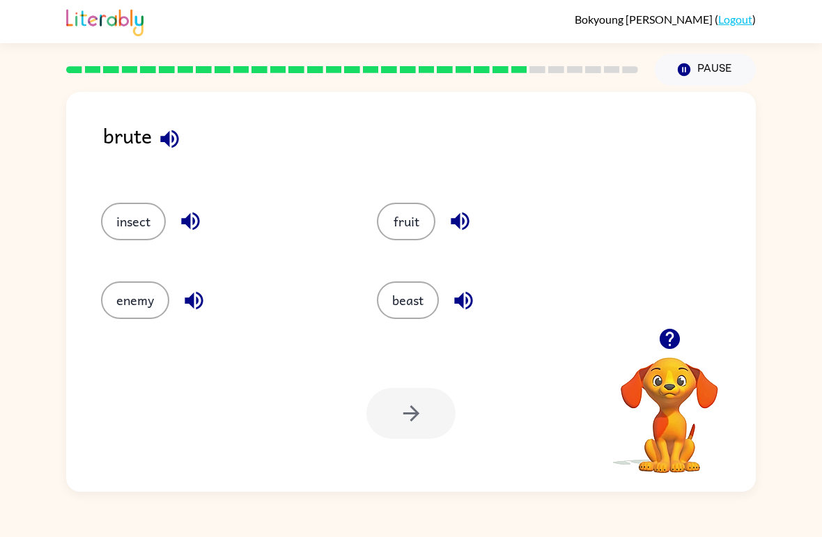
click at [173, 139] on icon "button" at bounding box center [169, 139] width 18 height 18
click at [168, 142] on icon "button" at bounding box center [169, 139] width 18 height 18
click at [118, 293] on button "enemy" at bounding box center [135, 300] width 68 height 38
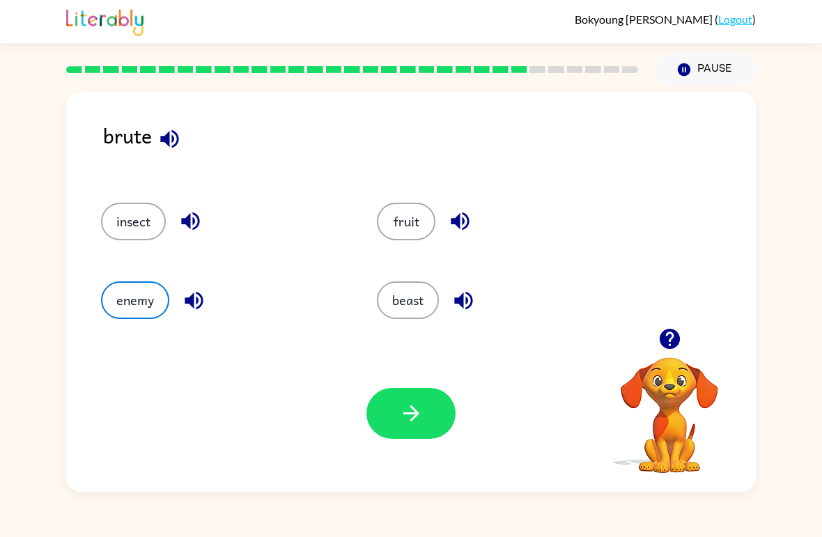
click at [430, 423] on button "button" at bounding box center [410, 413] width 89 height 51
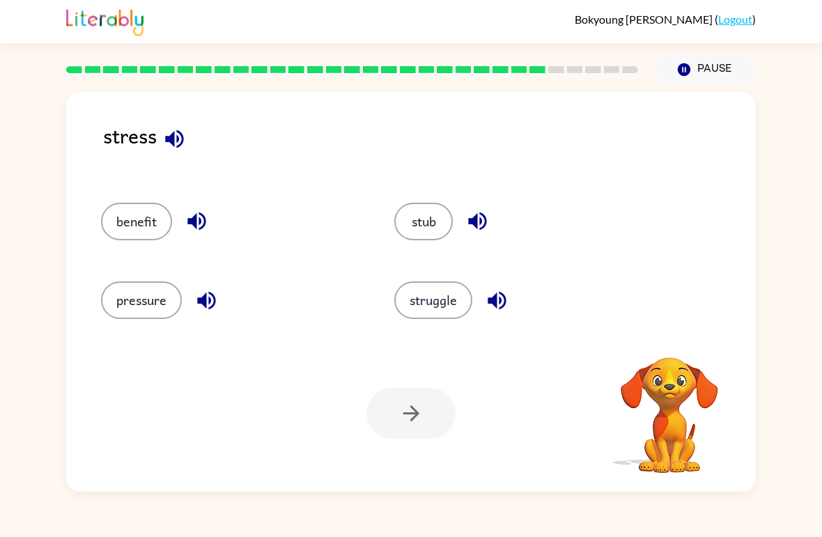
click at [662, 356] on video "Your browser must support playing .mp4 files to use Literably. Please try using…" at bounding box center [669, 405] width 139 height 139
click at [136, 302] on button "pressure" at bounding box center [141, 300] width 81 height 38
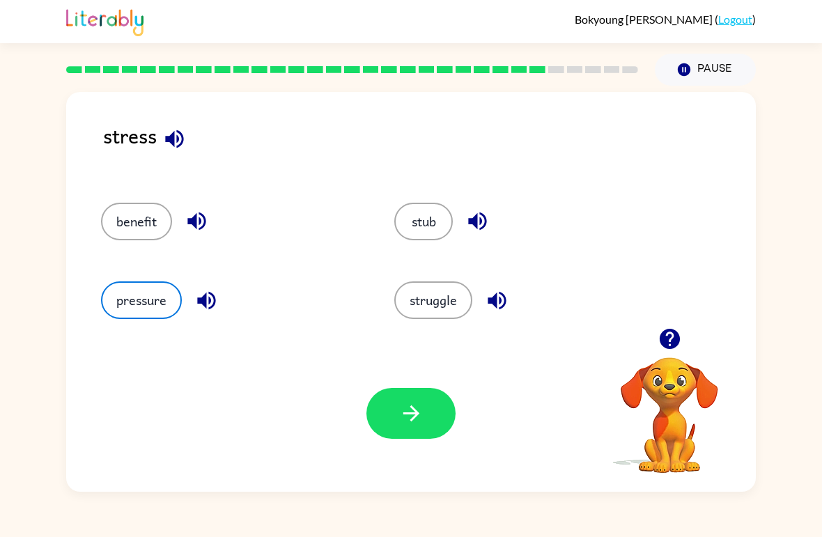
click at [667, 337] on icon "button" at bounding box center [669, 339] width 20 height 20
click at [424, 434] on button "button" at bounding box center [410, 413] width 89 height 51
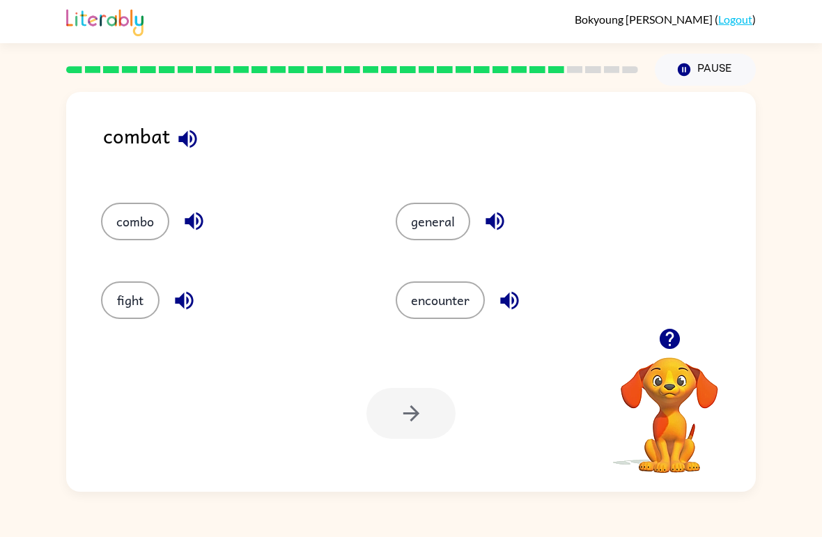
click at [453, 296] on button "encounter" at bounding box center [440, 300] width 89 height 38
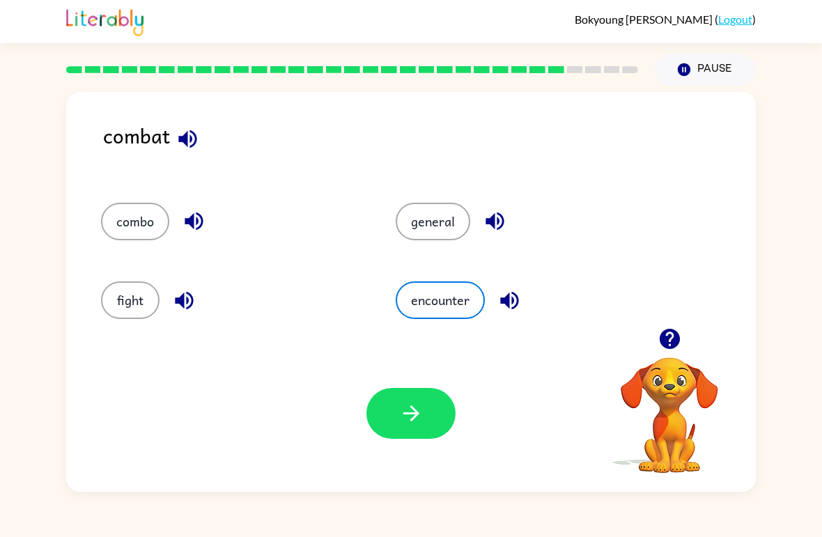
click at [191, 143] on icon "button" at bounding box center [187, 139] width 18 height 18
click at [413, 403] on icon "button" at bounding box center [411, 413] width 24 height 24
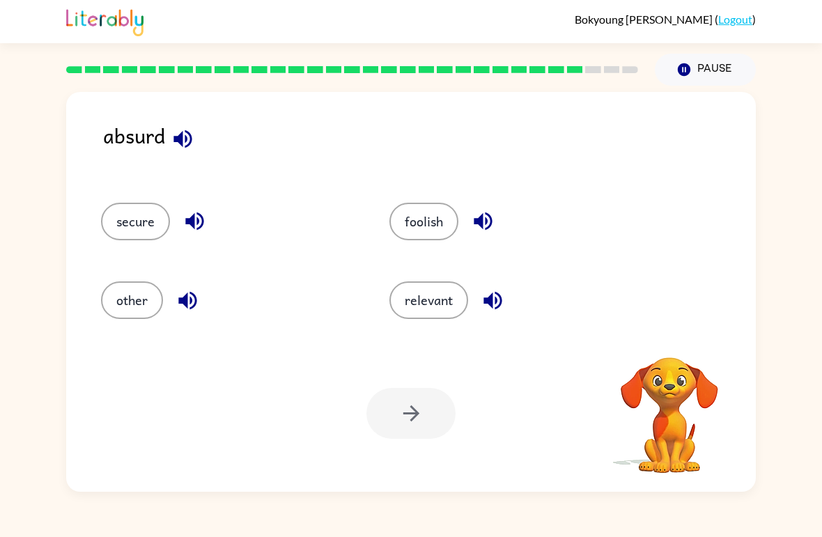
click at [180, 143] on icon "button" at bounding box center [182, 139] width 18 height 18
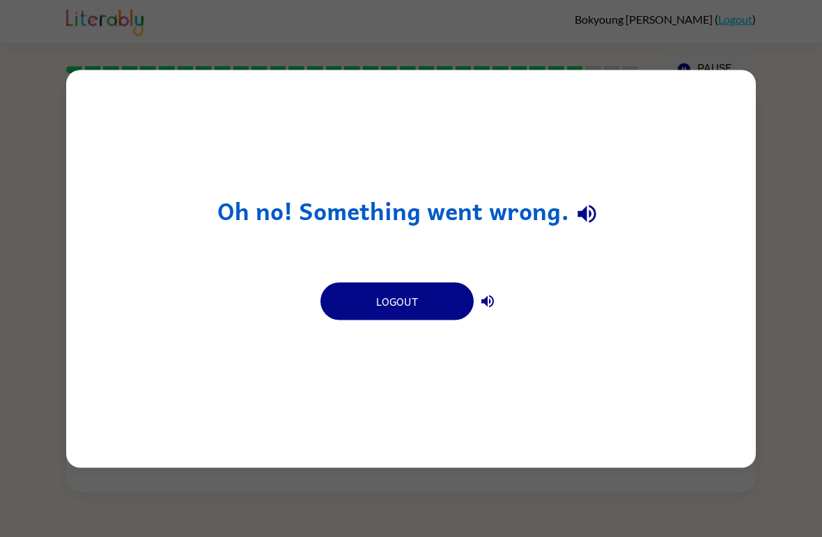
click at [405, 401] on div "Oh no! Something went wrong. Logout" at bounding box center [411, 269] width 690 height 398
click at [786, 218] on div "Oh no! Something went wrong. Logout" at bounding box center [411, 268] width 822 height 537
click at [561, 281] on div "Oh no! Something went wrong. Logout" at bounding box center [411, 269] width 690 height 398
click at [433, 304] on button "Logout" at bounding box center [396, 301] width 153 height 38
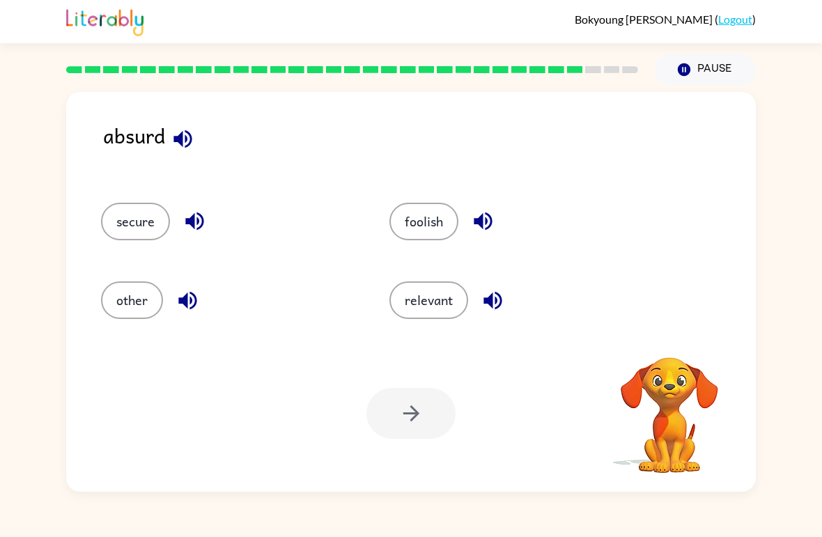
click at [198, 130] on button "button" at bounding box center [183, 139] width 36 height 36
click at [437, 299] on button "relevant" at bounding box center [428, 300] width 79 height 38
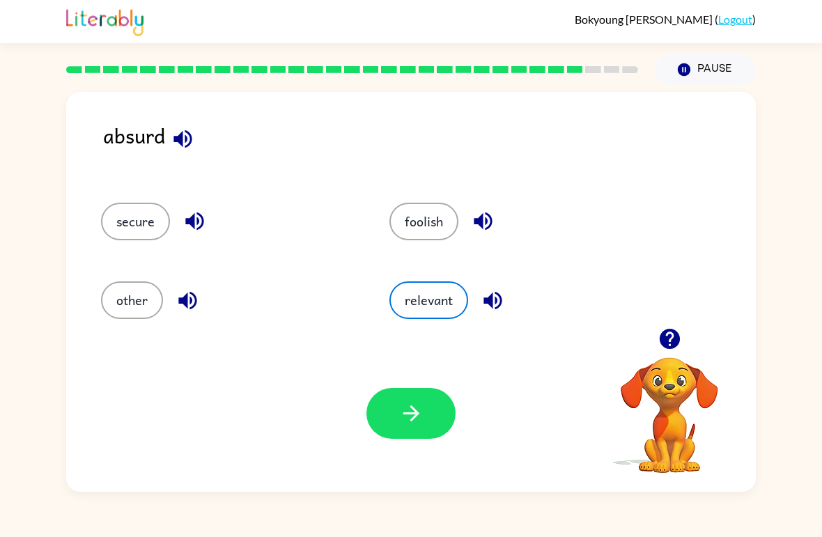
click at [411, 414] on icon "button" at bounding box center [411, 413] width 16 height 16
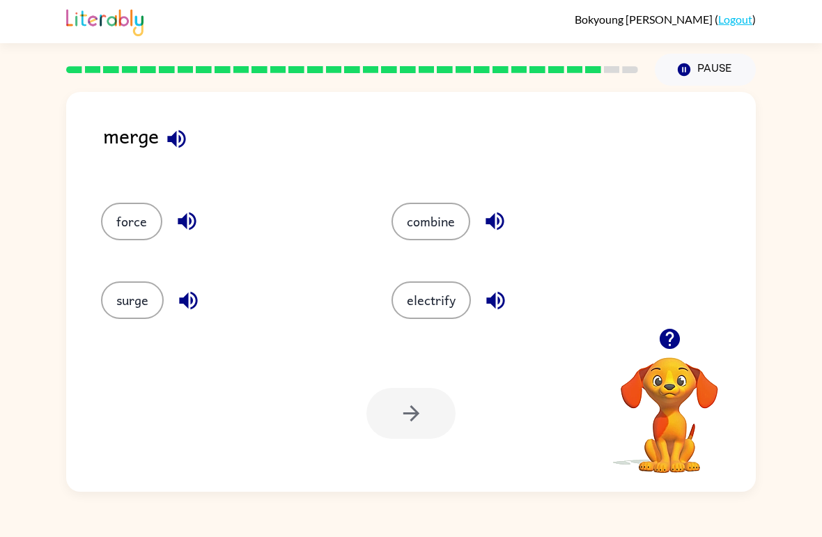
click at [446, 300] on button "electrify" at bounding box center [430, 300] width 79 height 38
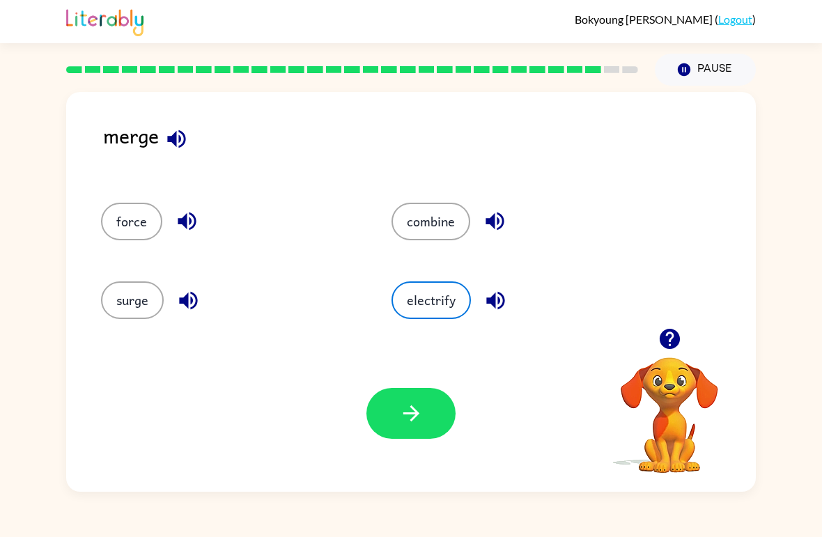
click icon "button"
click button "button"
click icon "button"
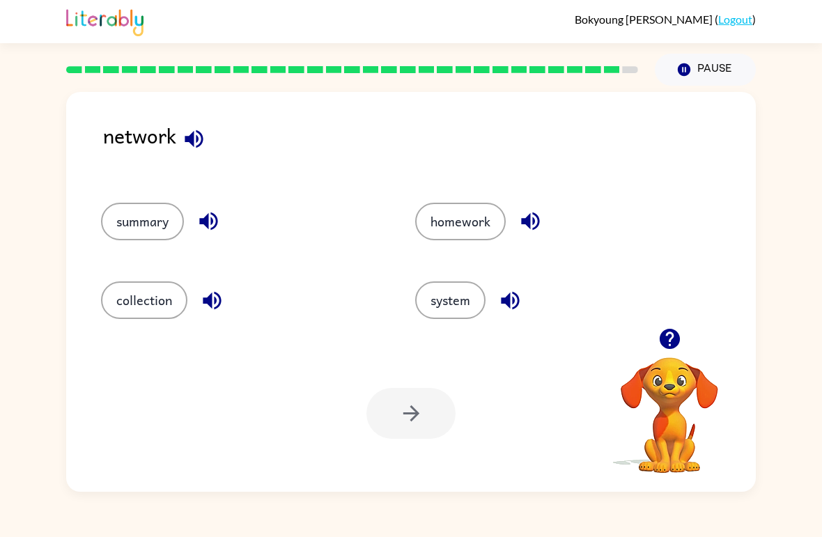
click button "collection"
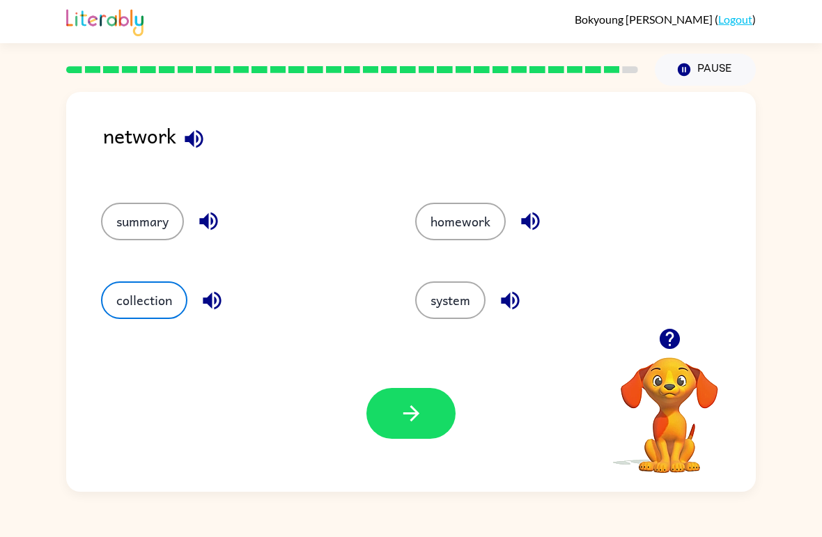
click button "button"
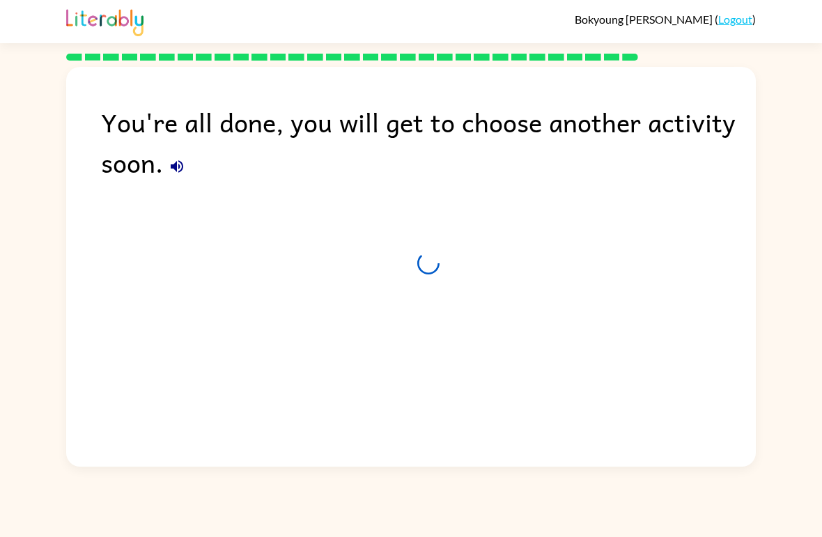
click div "You're all done, you will get to choose another activity soon."
